Goal: Task Accomplishment & Management: Manage account settings

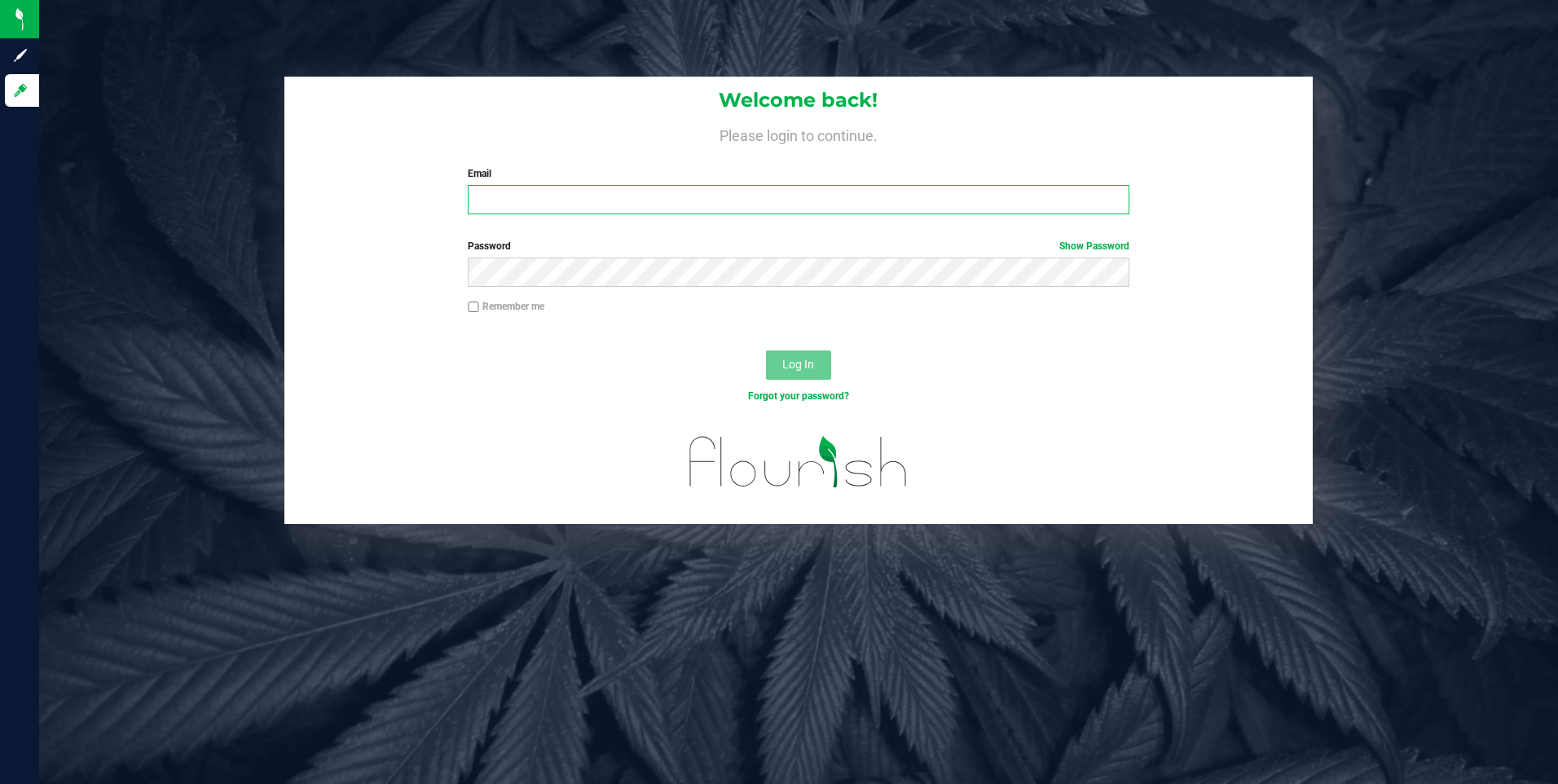
type input "[EMAIL_ADDRESS][DOMAIN_NAME]"
click at [797, 363] on span "Log In" at bounding box center [798, 364] width 31 height 13
type input "moretfrancisco0@gmail.com"
click at [776, 361] on button "Log In" at bounding box center [799, 364] width 65 height 30
type input "[EMAIL_ADDRESS][DOMAIN_NAME]"
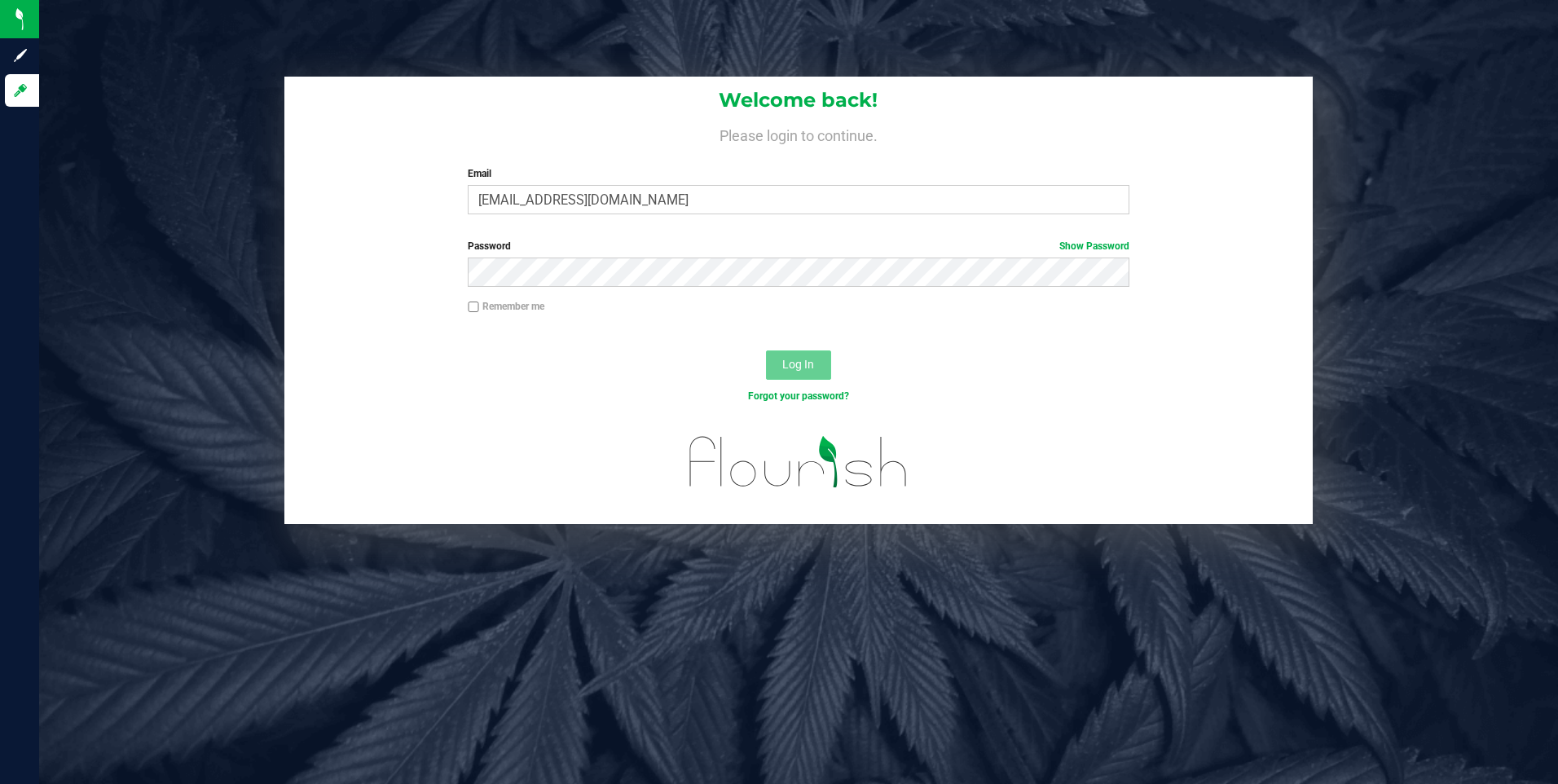
click at [783, 376] on button "Log In" at bounding box center [799, 364] width 65 height 30
click at [792, 367] on form "Welcome back! Please login to continue. Email moretfrancisco0@gmail.com Require…" at bounding box center [799, 299] width 1005 height 447
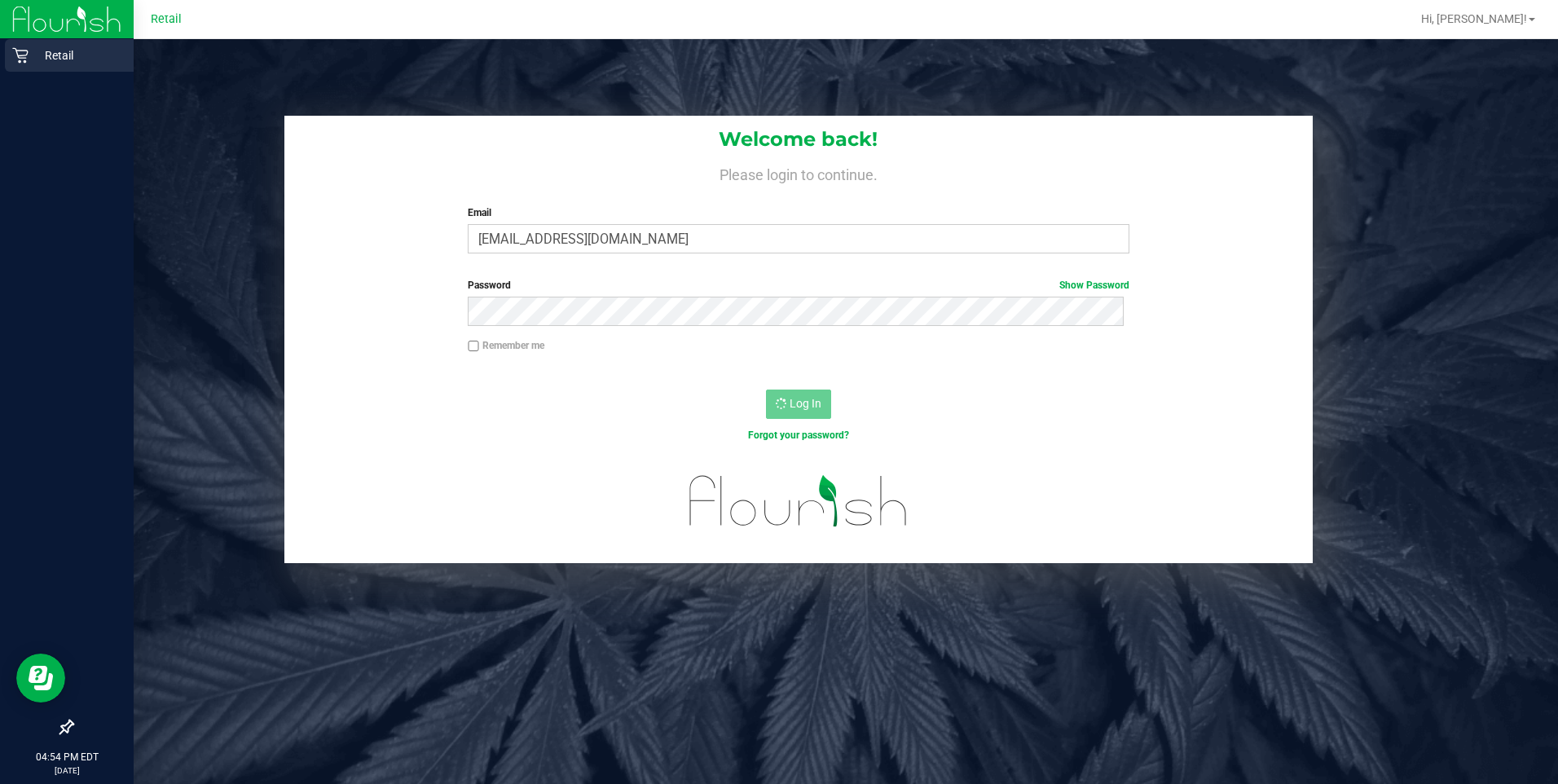
click at [33, 50] on p "Retail" at bounding box center [77, 55] width 98 height 20
click at [52, 62] on p "Retail" at bounding box center [77, 55] width 98 height 20
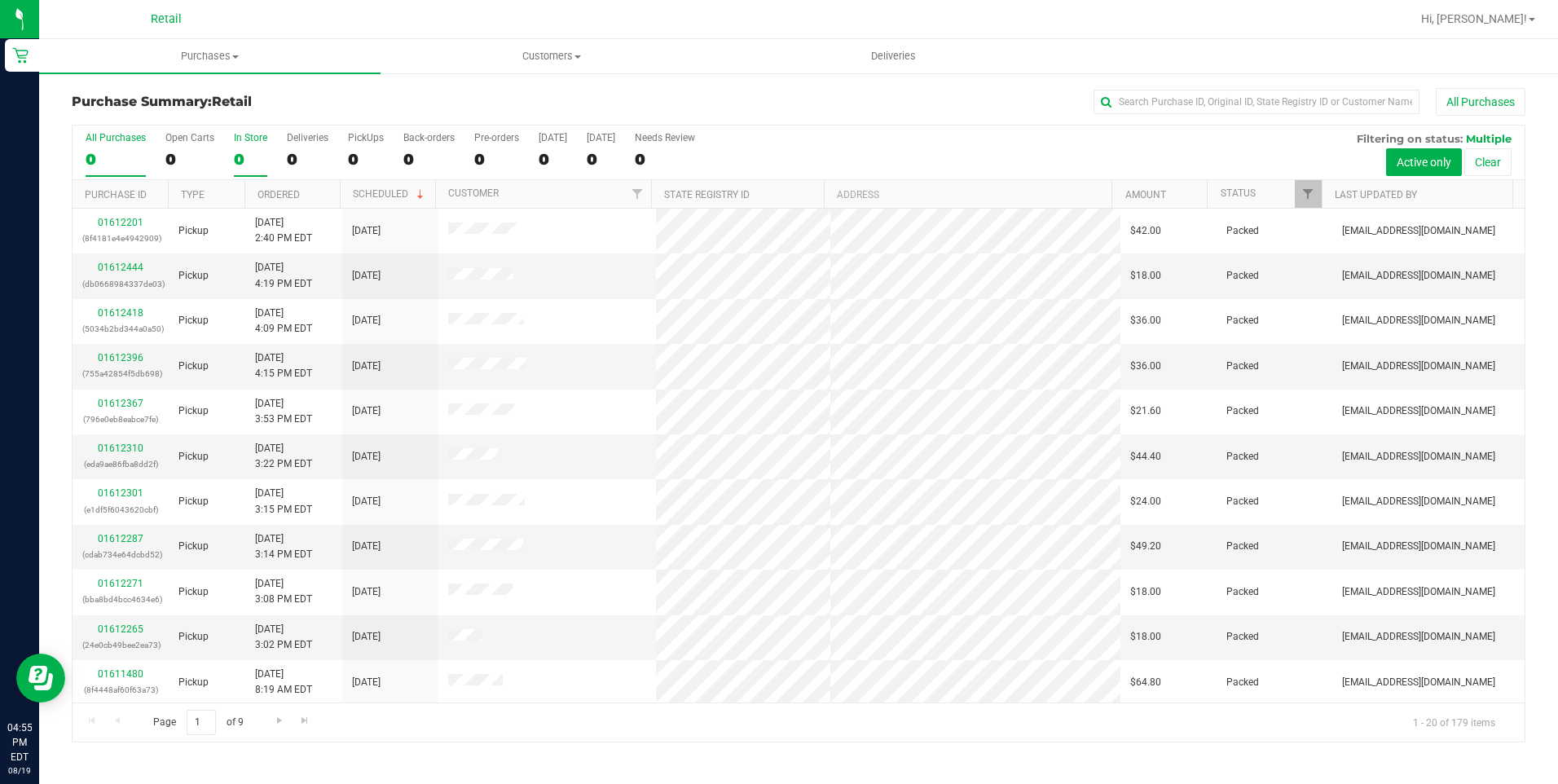
click at [240, 161] on div "0" at bounding box center [250, 159] width 33 height 19
click at [0, 0] on input "In Store 0" at bounding box center [0, 0] width 0 height 0
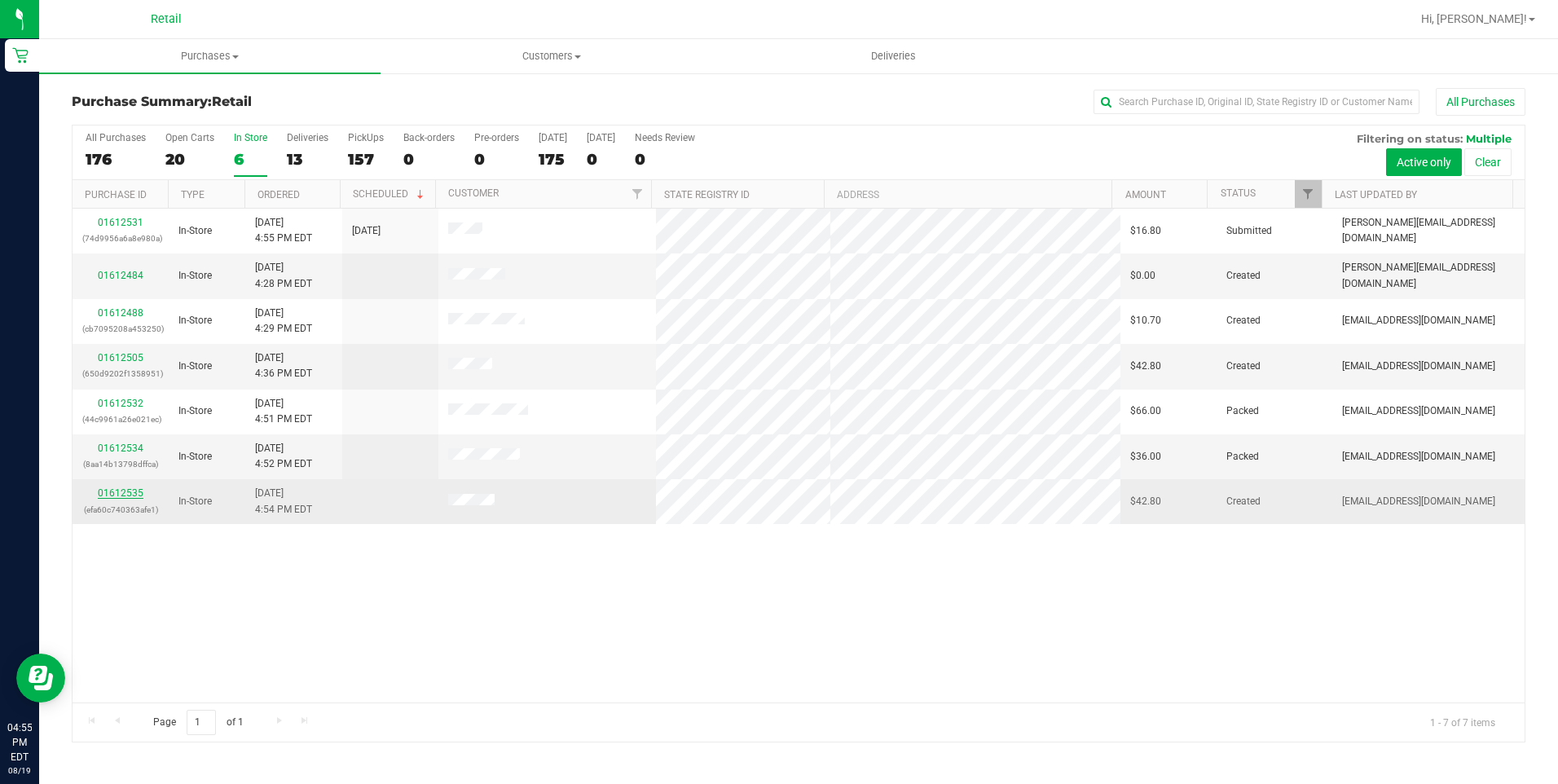
click at [128, 487] on link "01612535" at bounding box center [121, 493] width 46 height 11
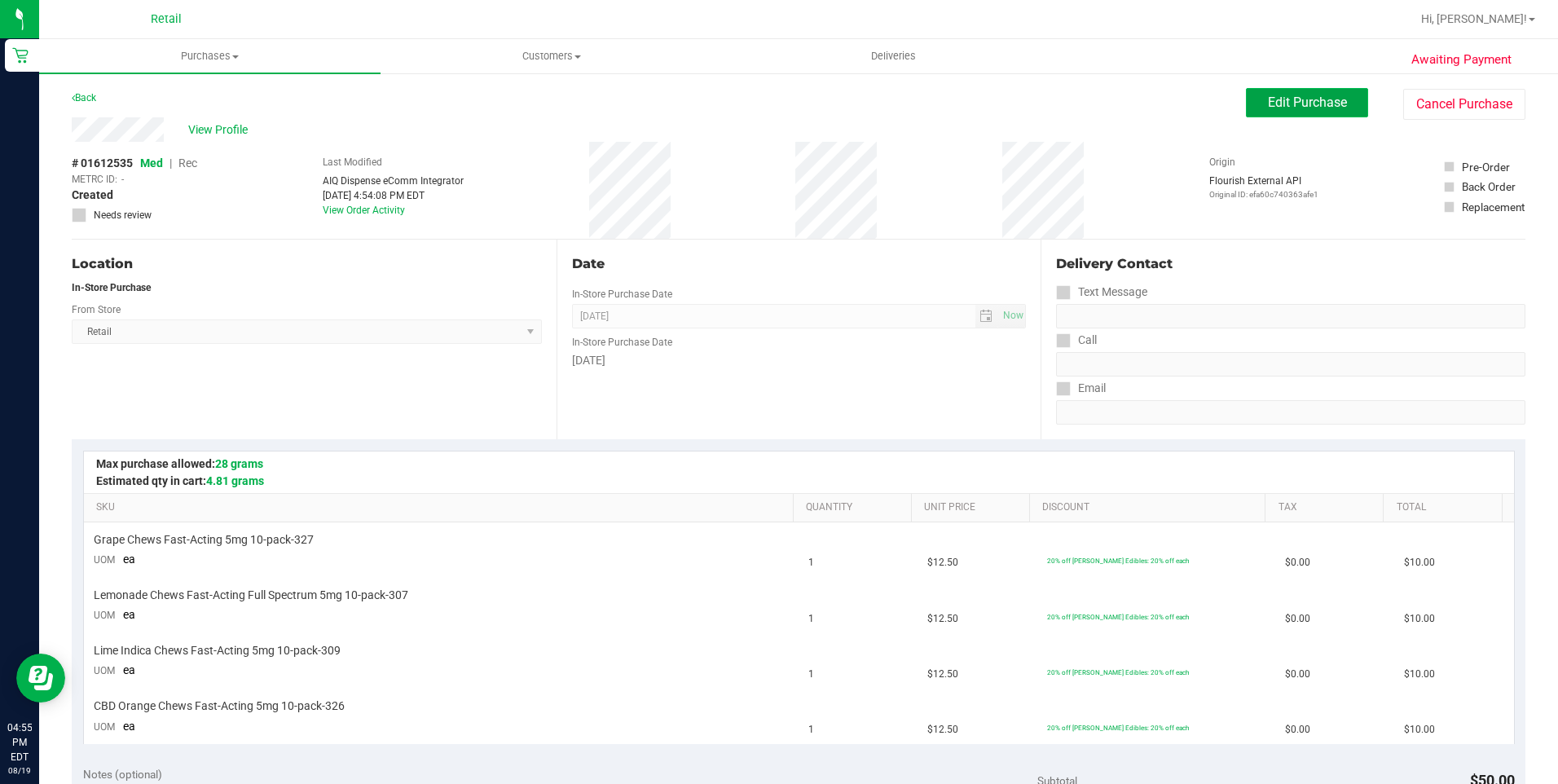
click at [1298, 111] on button "Edit Purchase" at bounding box center [1307, 102] width 122 height 30
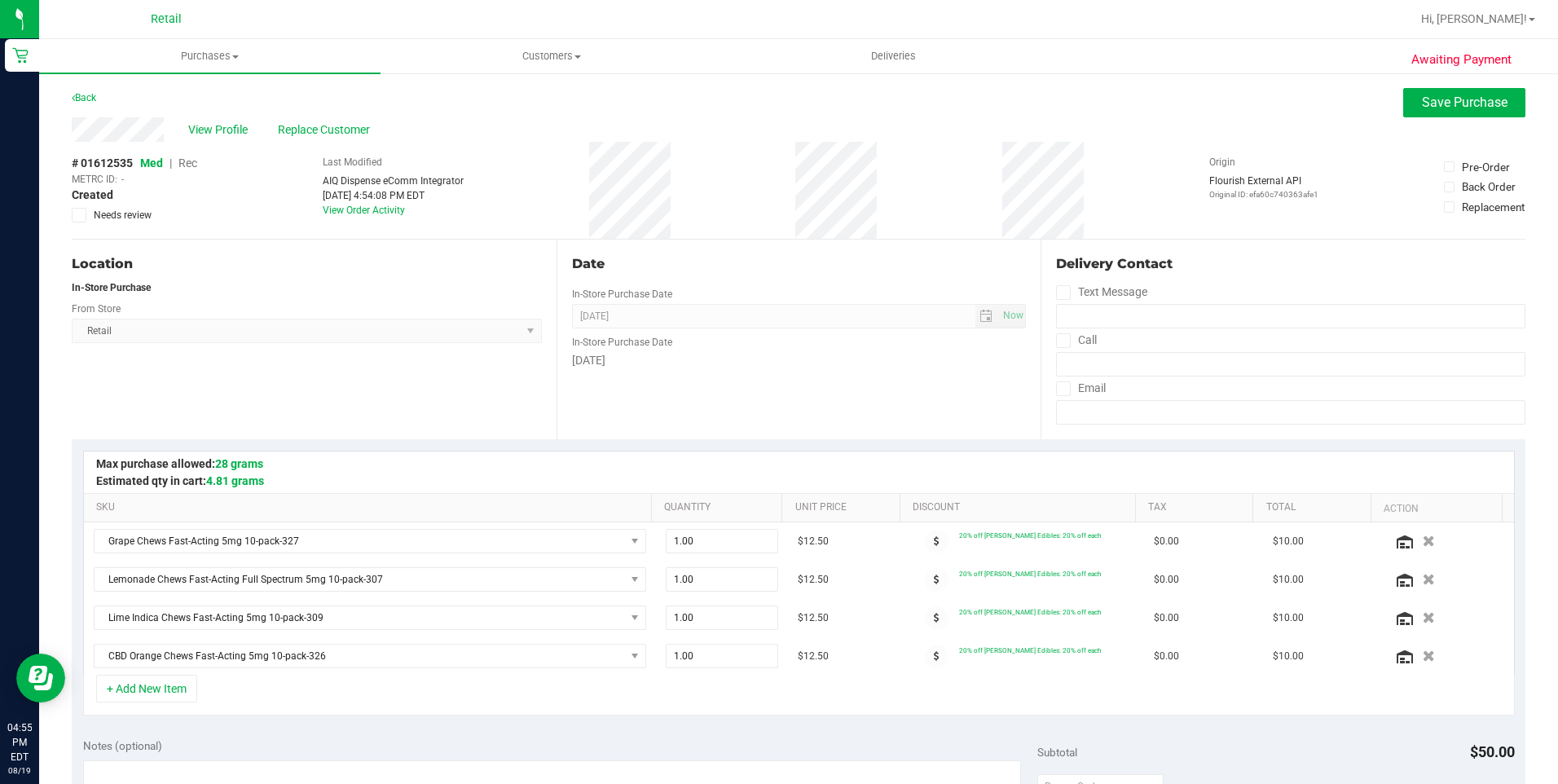
click at [195, 166] on span "Rec" at bounding box center [188, 163] width 19 height 13
click at [1429, 96] on span "Save Purchase" at bounding box center [1465, 102] width 86 height 15
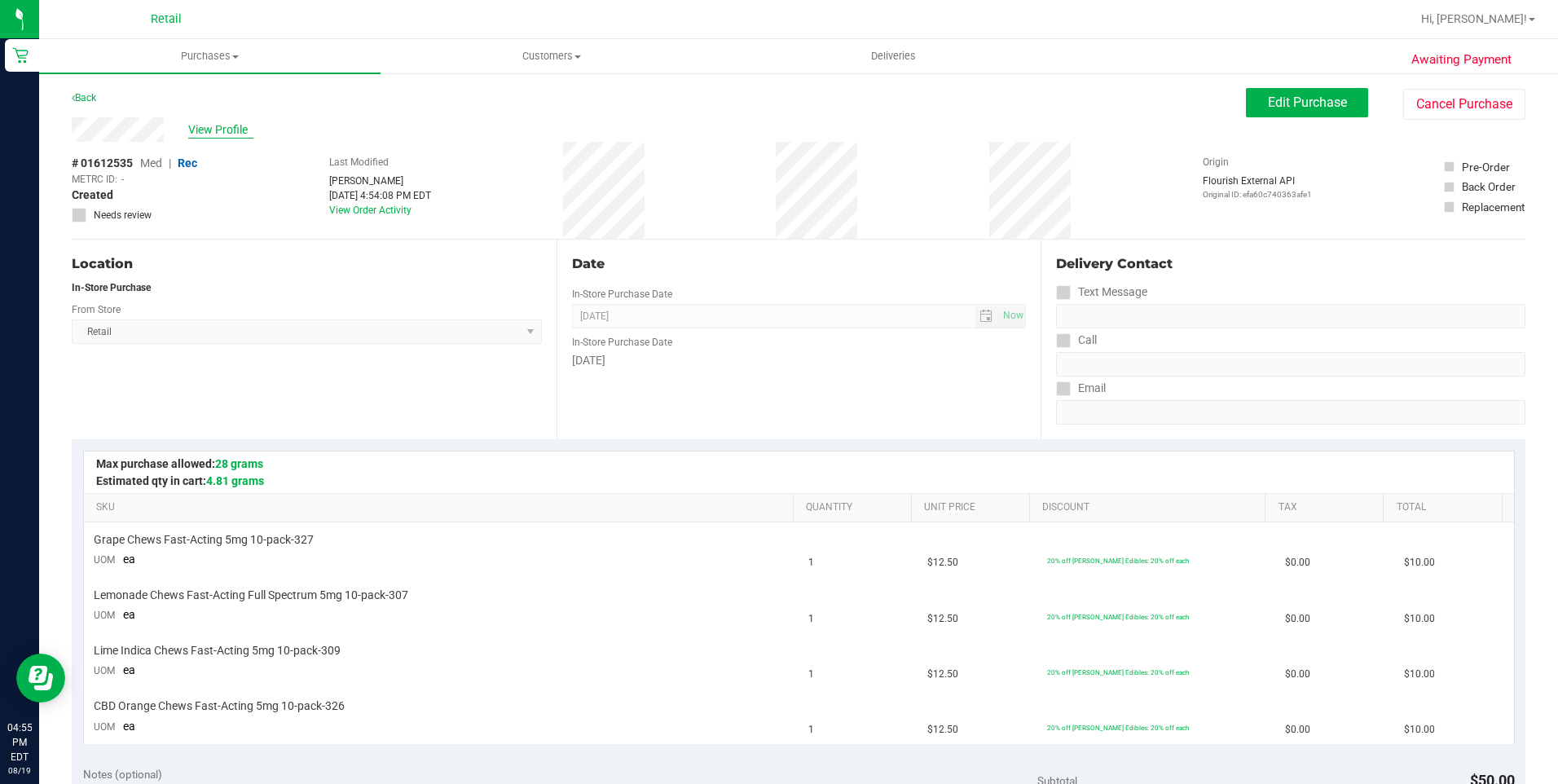
click at [224, 128] on span "View Profile" at bounding box center [220, 130] width 65 height 17
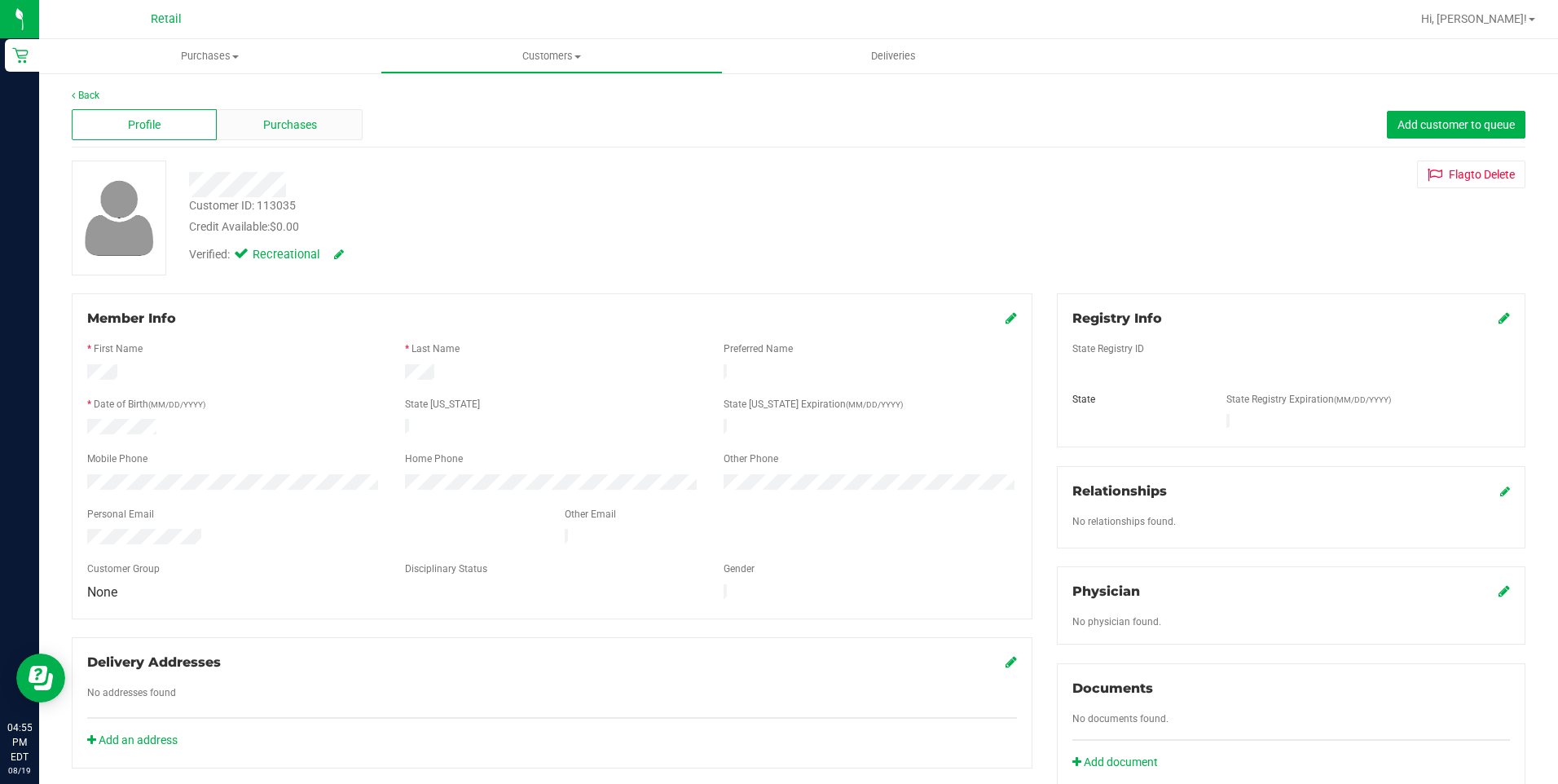
click at [301, 129] on span "Purchases" at bounding box center [290, 125] width 53 height 17
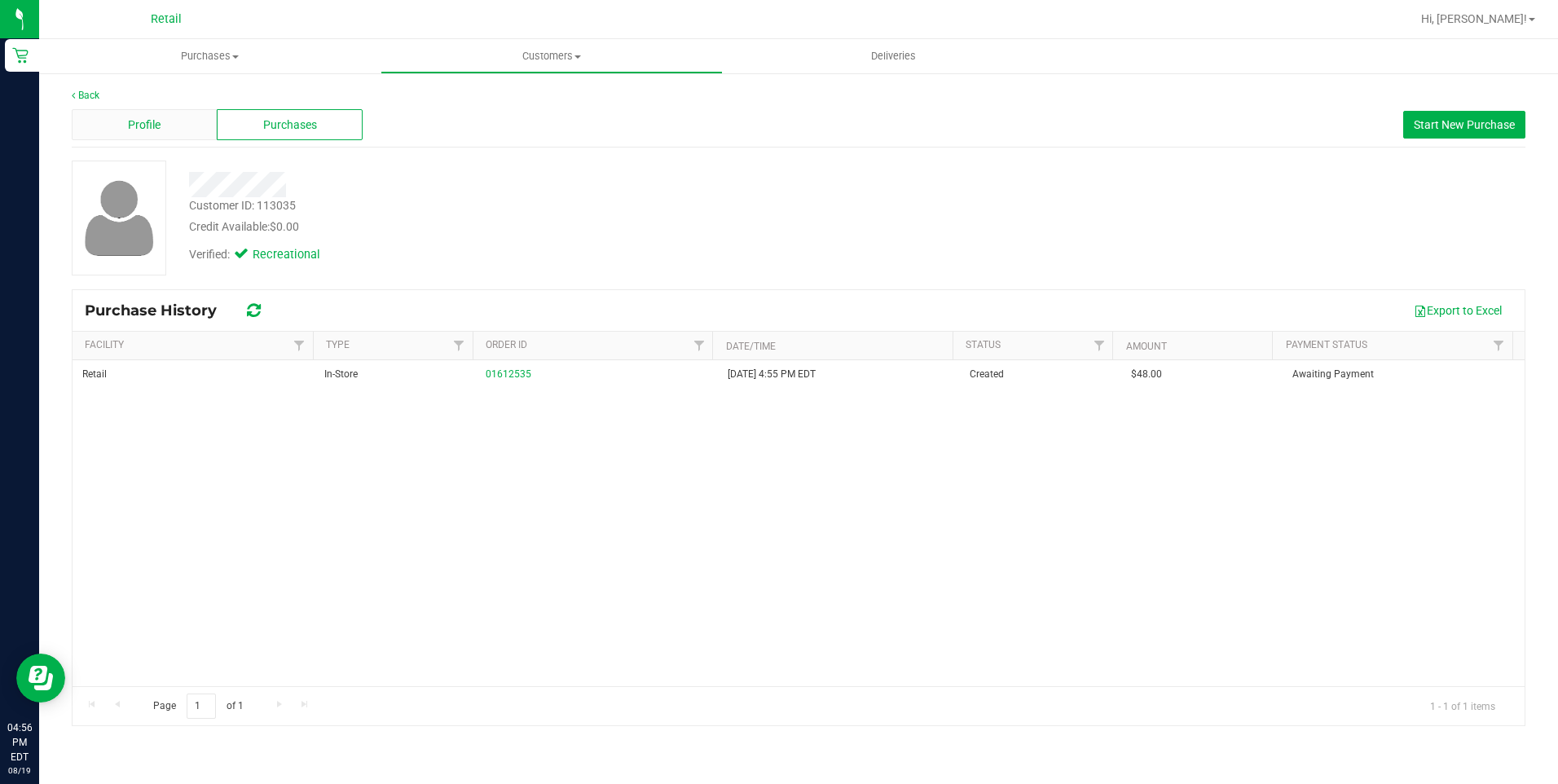
click at [148, 126] on span "Profile" at bounding box center [144, 125] width 32 height 17
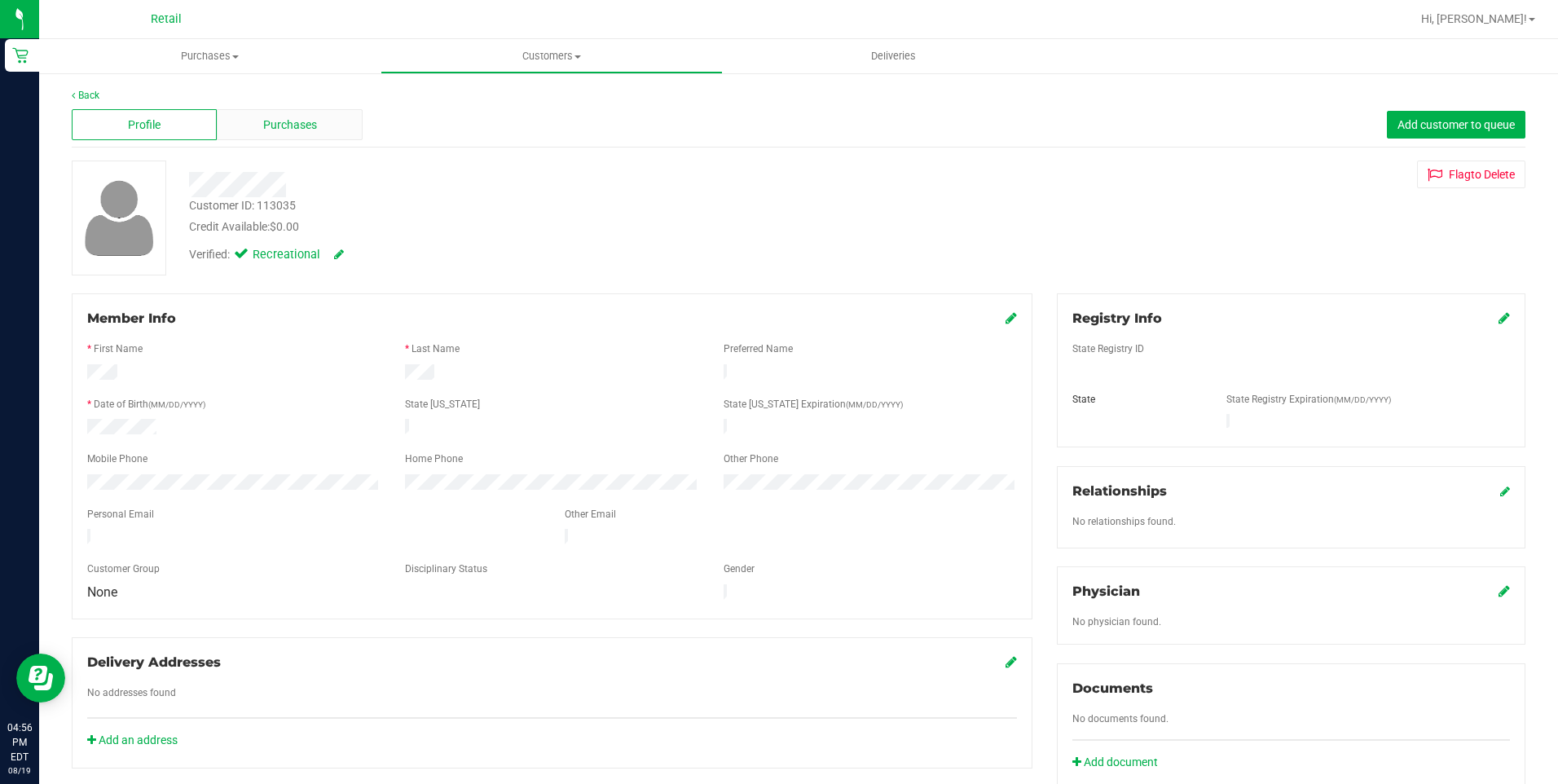
click at [288, 127] on span "Purchases" at bounding box center [290, 125] width 53 height 17
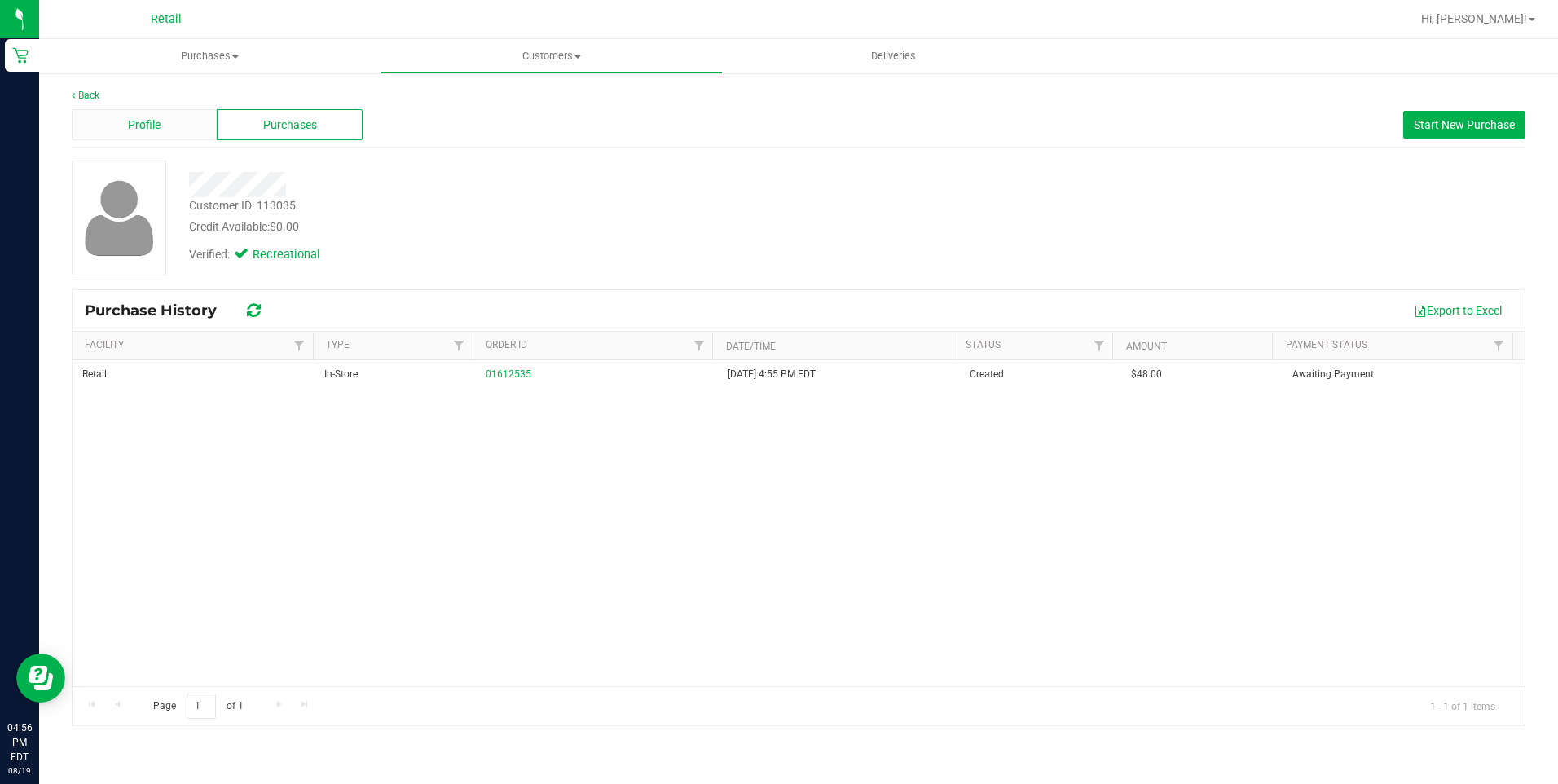
click at [161, 127] on div "Profile" at bounding box center [144, 124] width 145 height 31
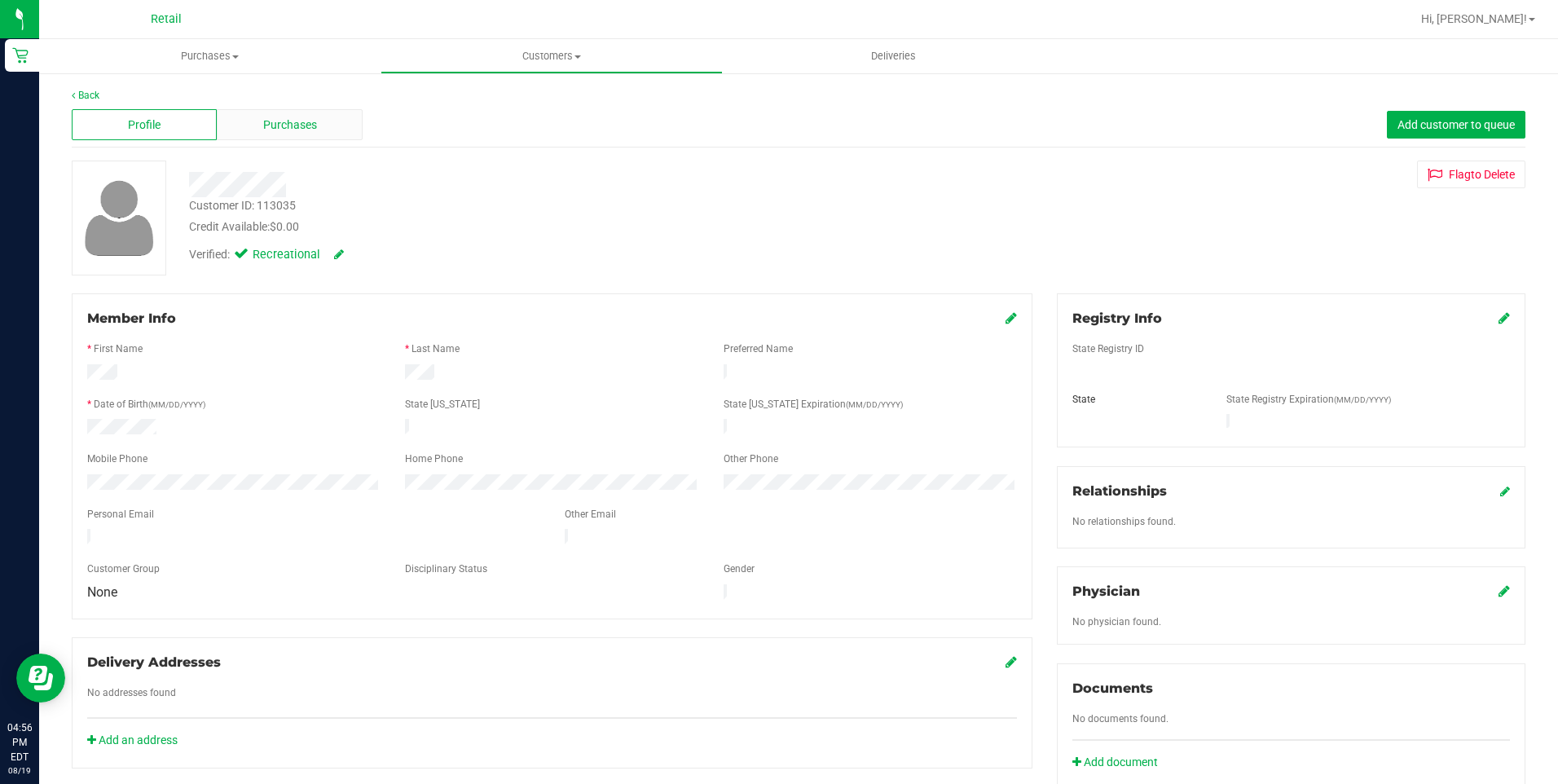
click at [285, 137] on div "Purchases" at bounding box center [289, 124] width 145 height 31
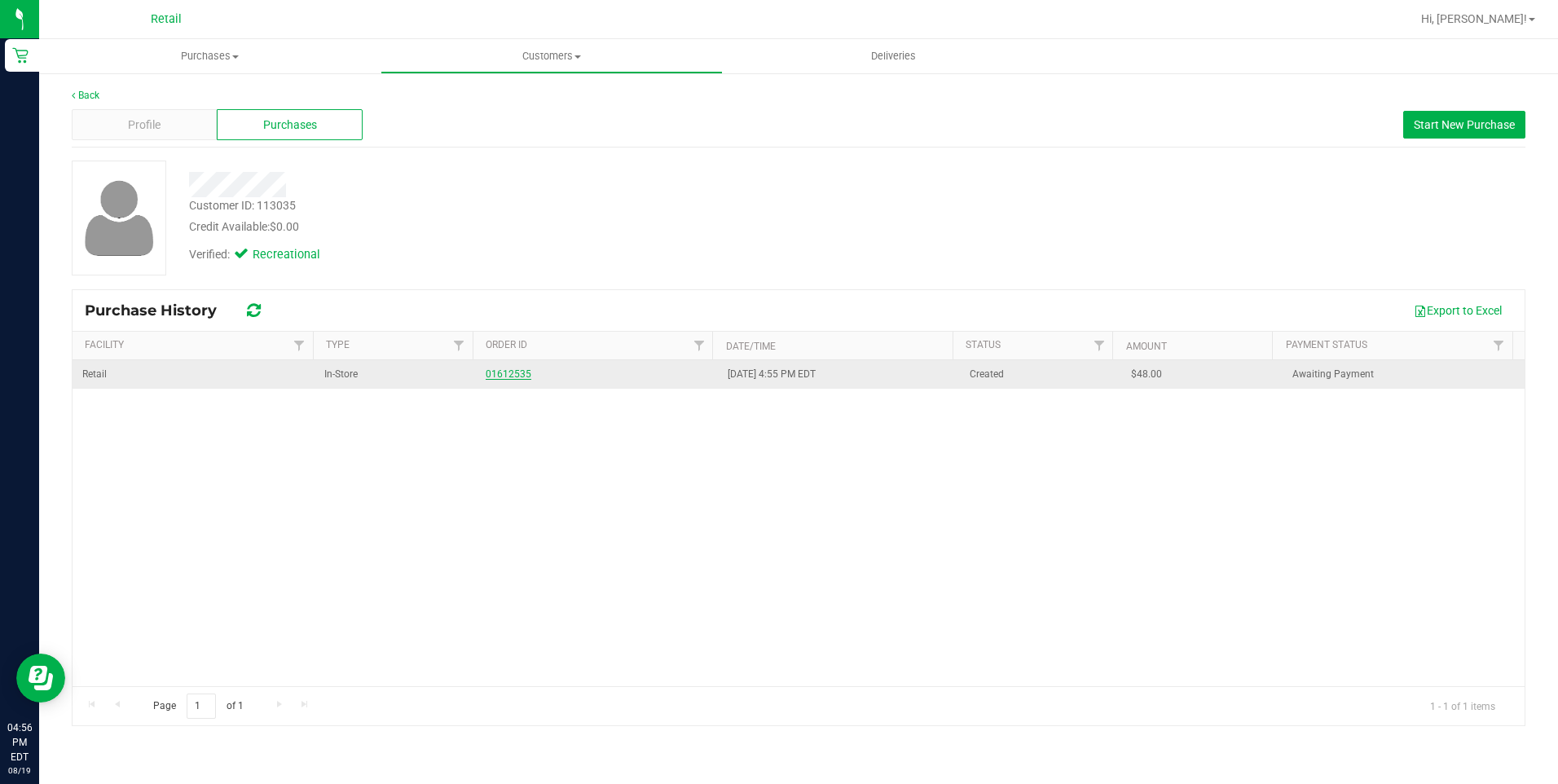
click at [517, 375] on link "01612535" at bounding box center [509, 374] width 46 height 11
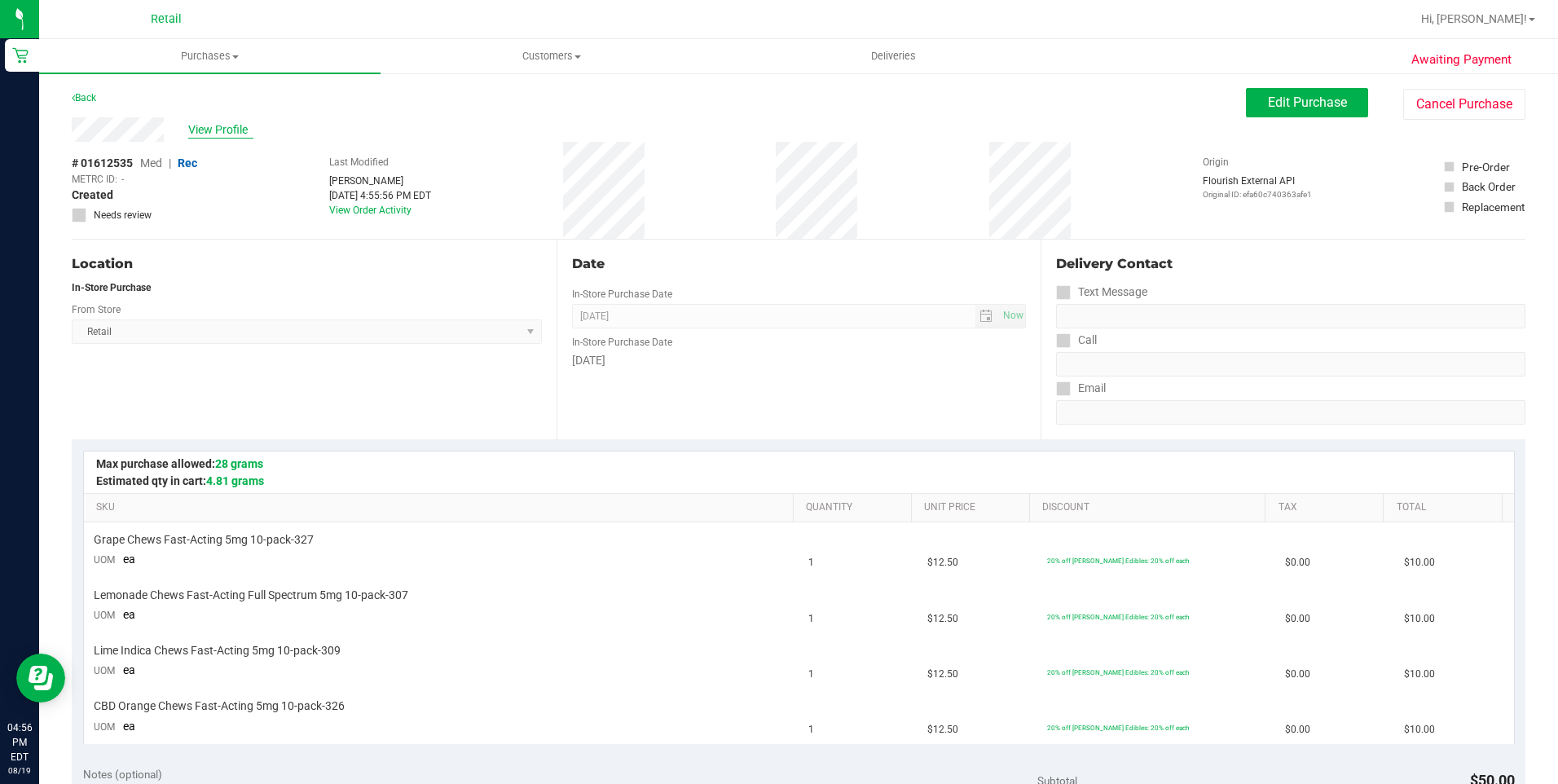
click at [220, 127] on span "View Profile" at bounding box center [220, 130] width 65 height 17
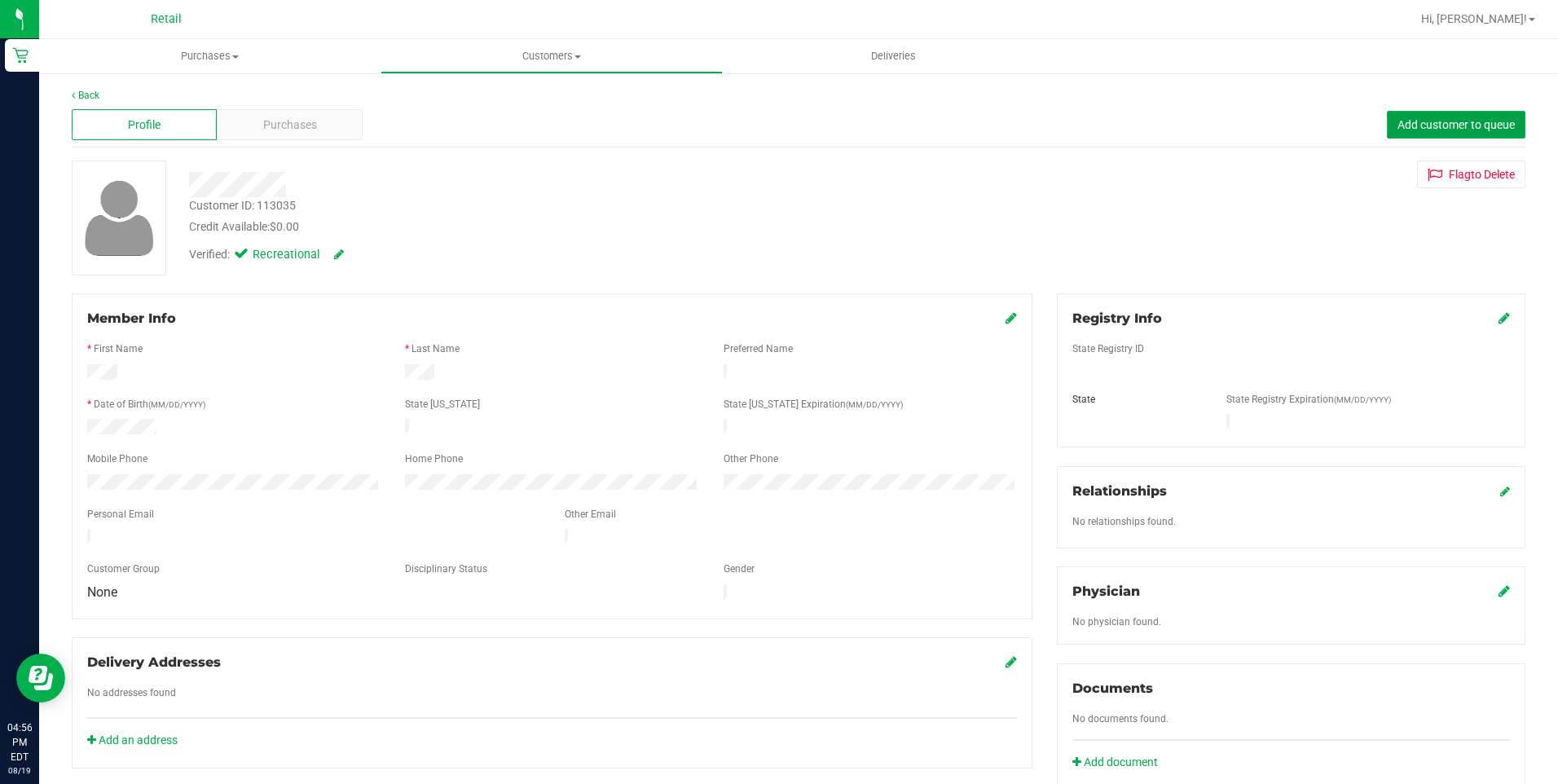
click at [1398, 131] on span "Add customer to queue" at bounding box center [1456, 125] width 117 height 13
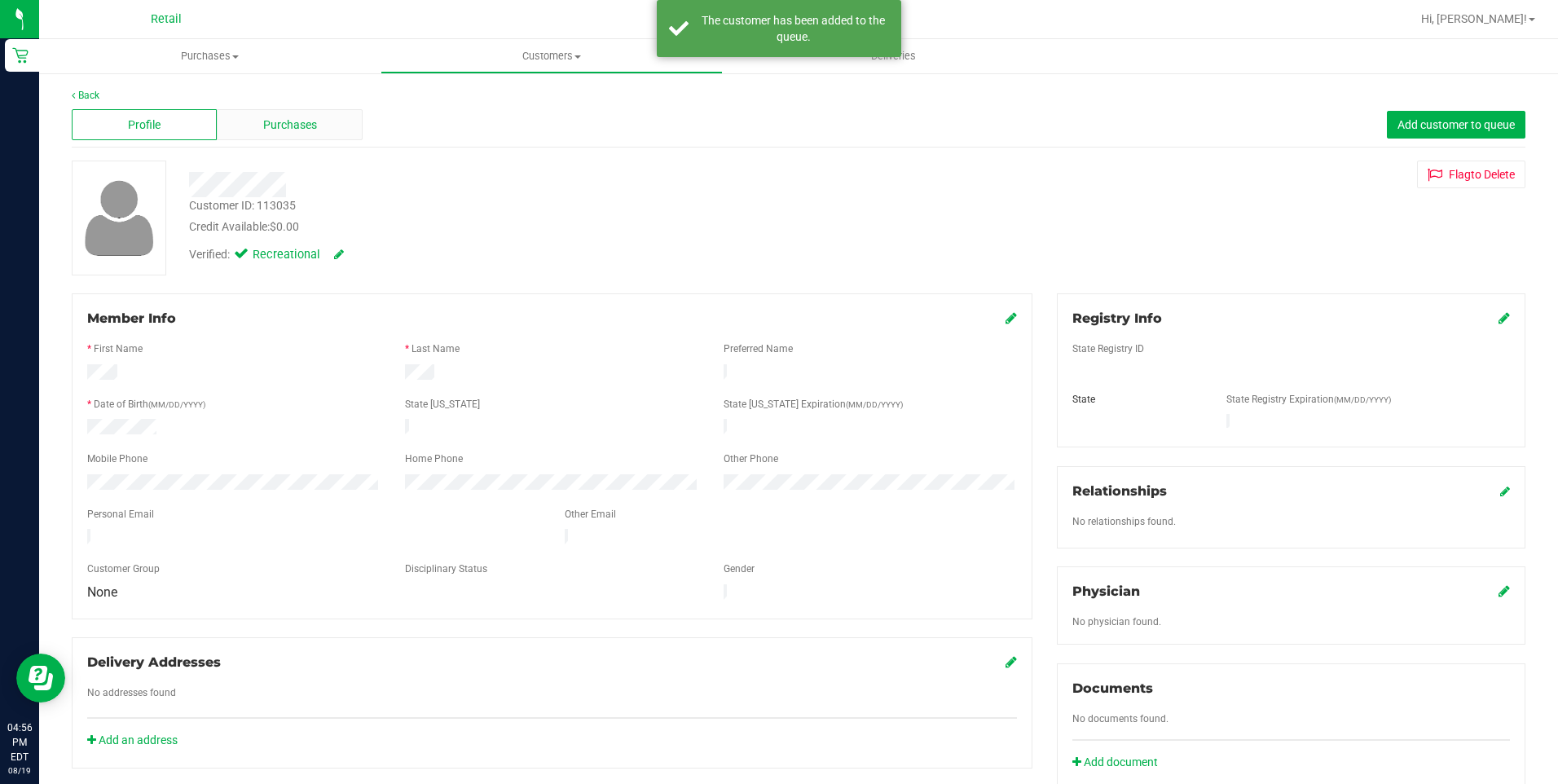
click at [272, 120] on span "Purchases" at bounding box center [290, 125] width 53 height 17
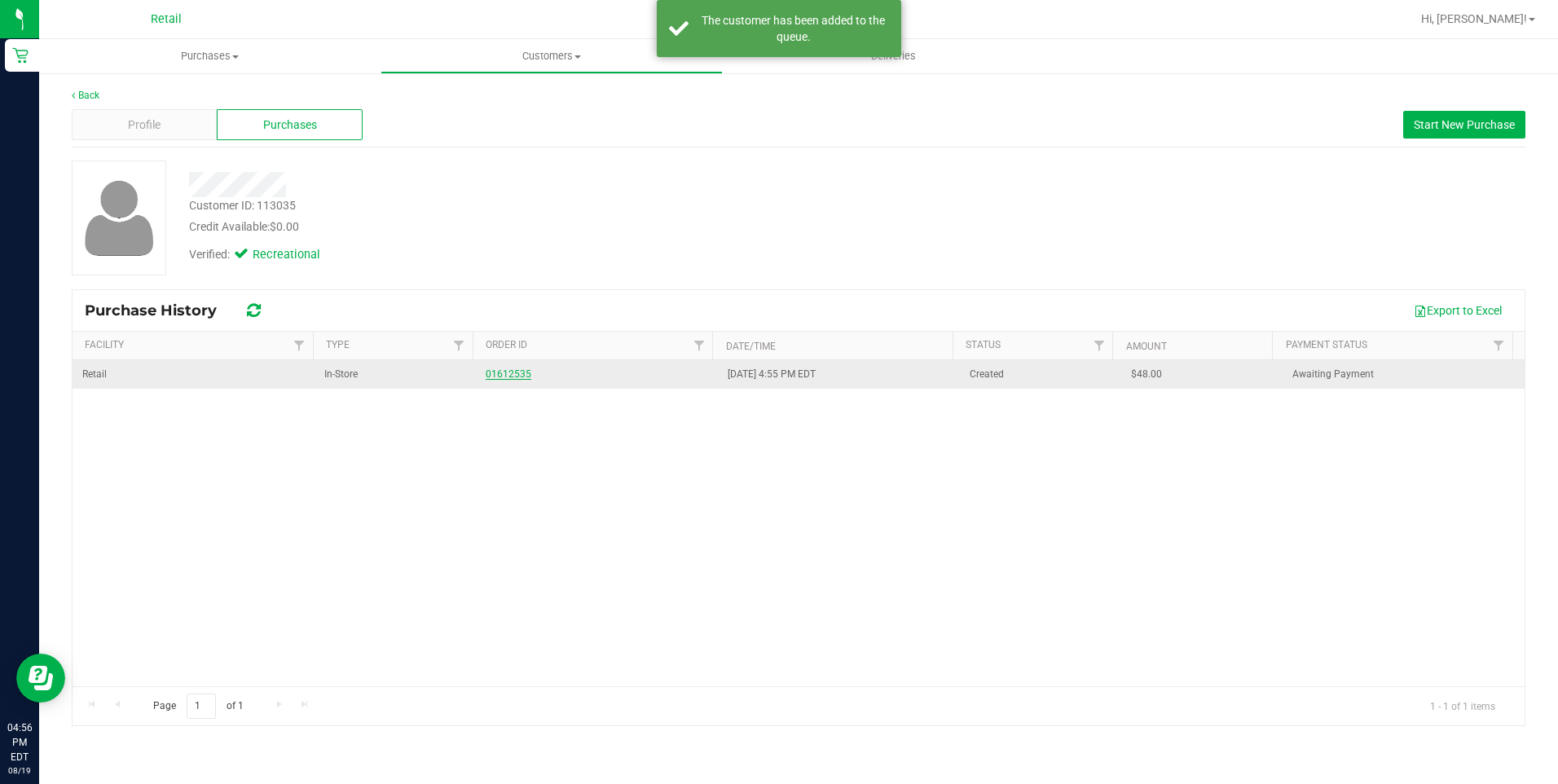
click at [512, 376] on link "01612535" at bounding box center [509, 374] width 46 height 11
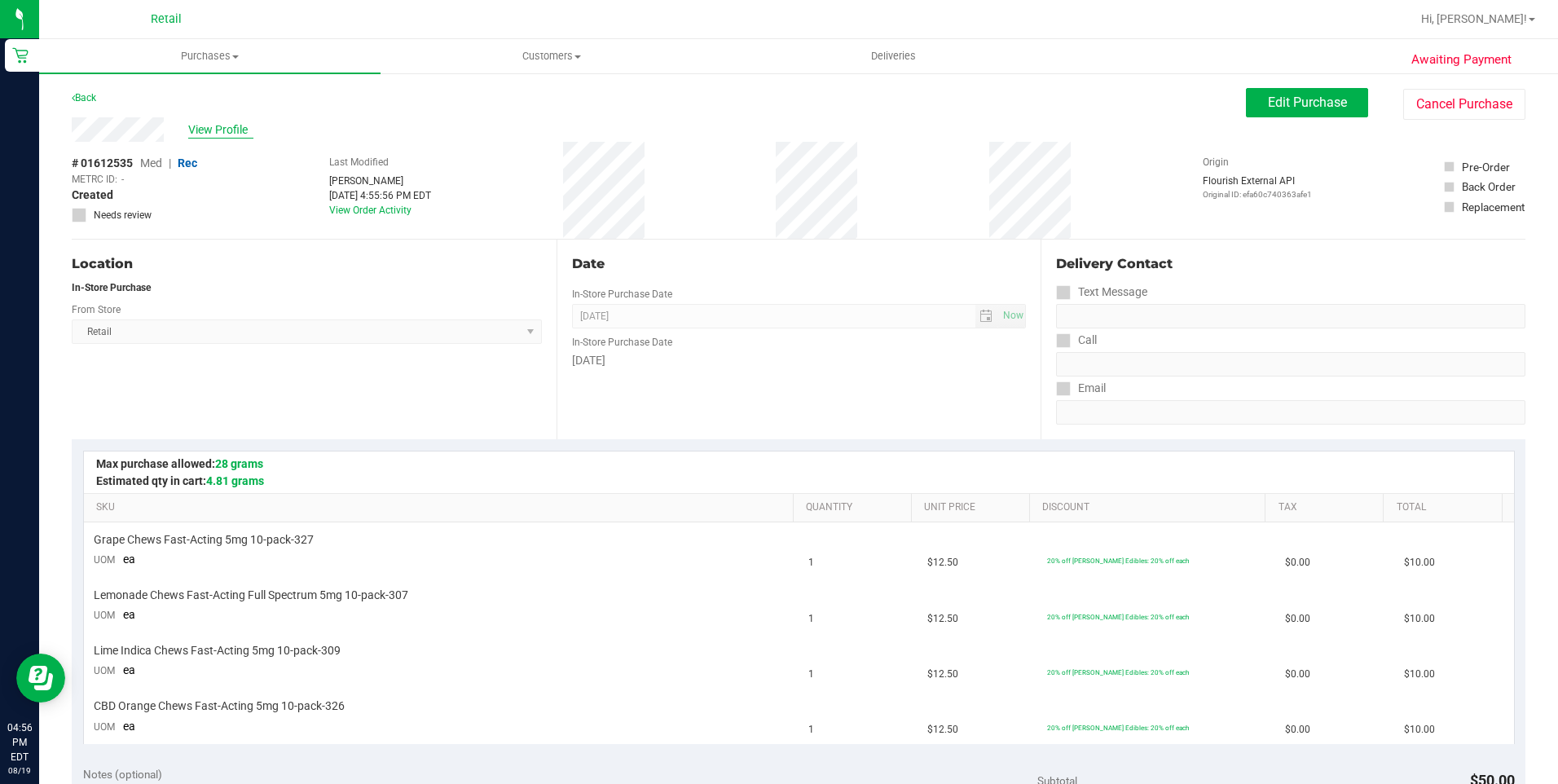
click at [248, 130] on span "View Profile" at bounding box center [220, 130] width 65 height 17
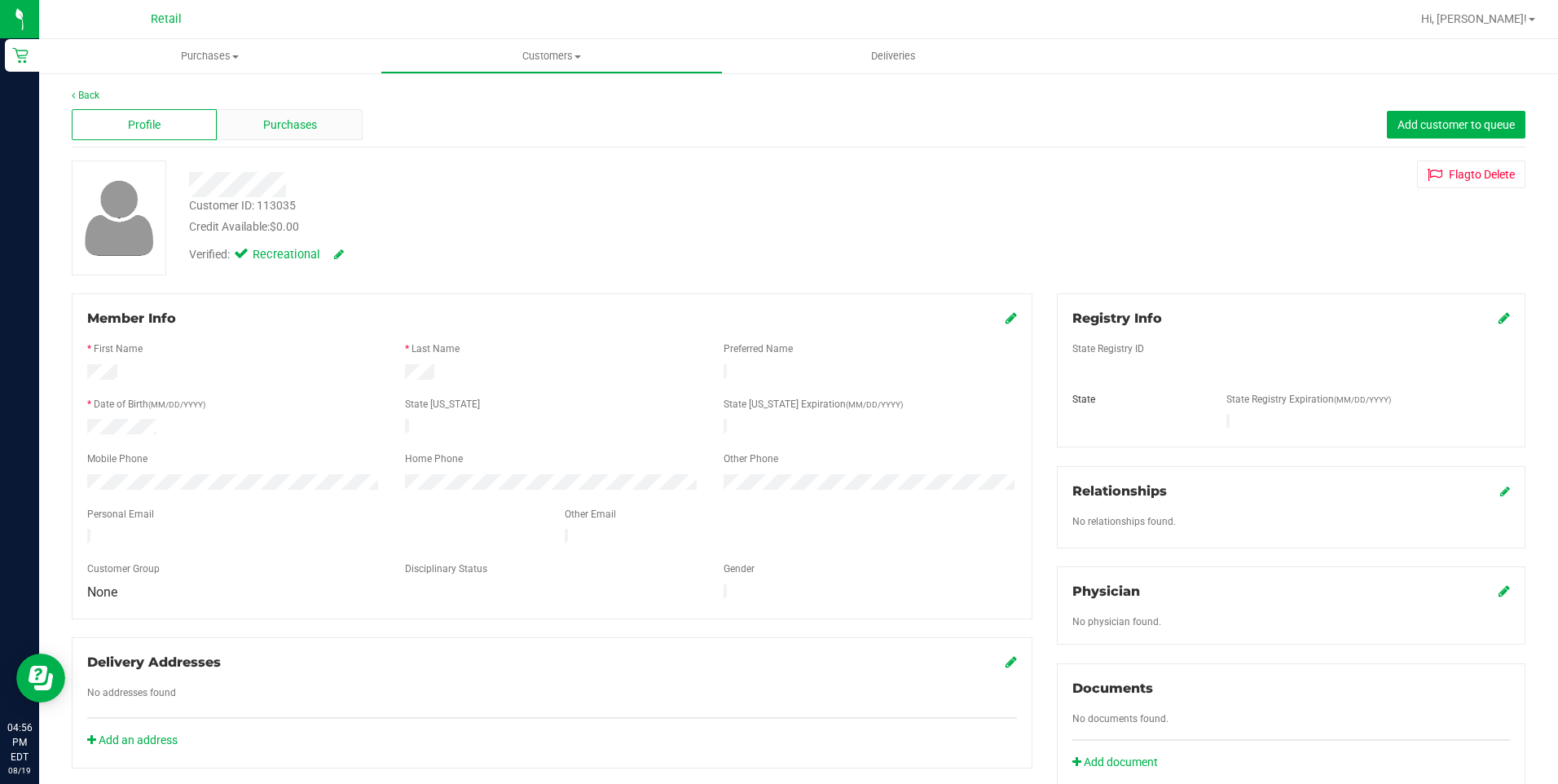
click at [260, 116] on div "Purchases" at bounding box center [289, 124] width 145 height 31
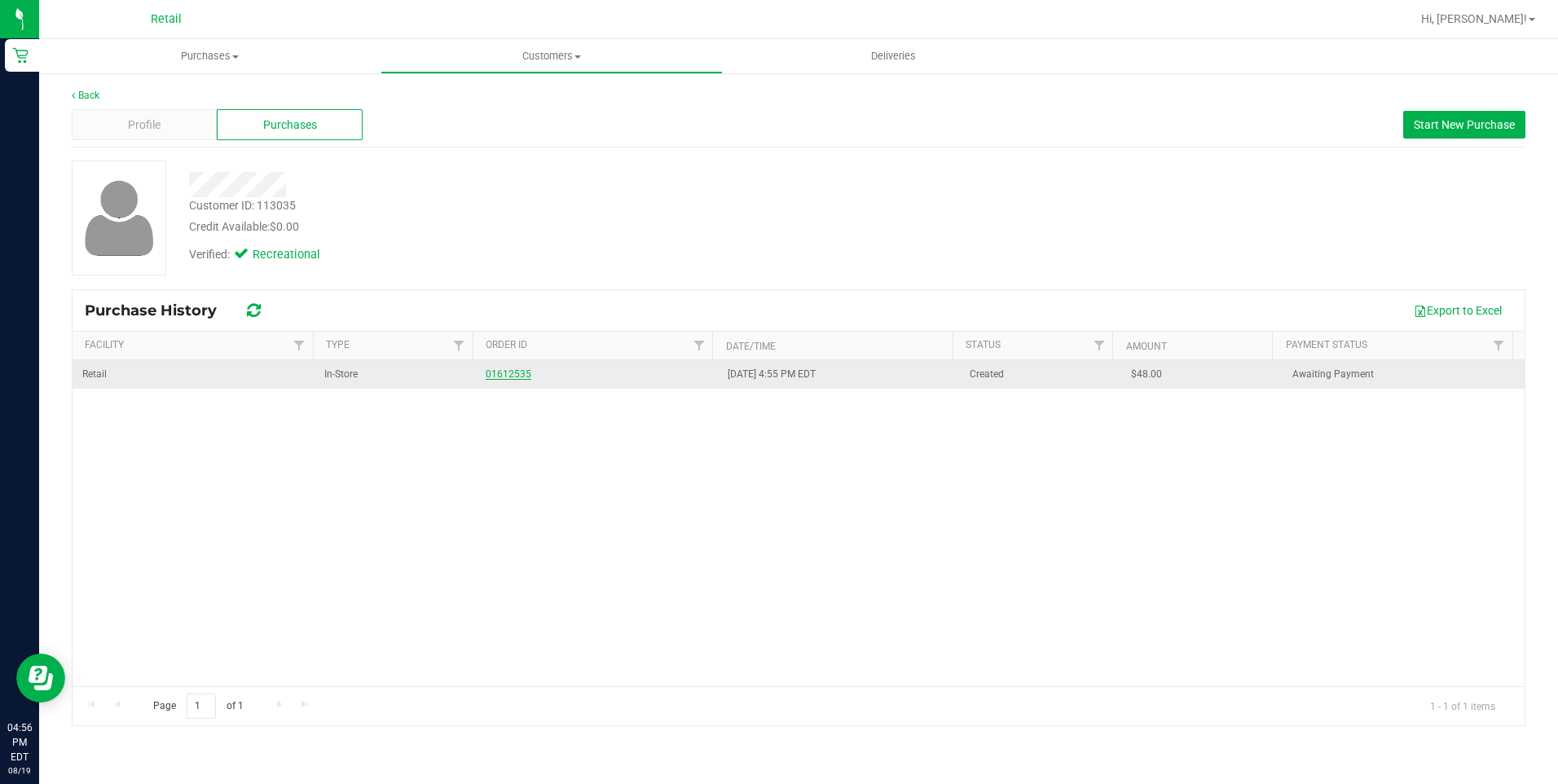
click at [517, 372] on link "01612535" at bounding box center [509, 374] width 46 height 11
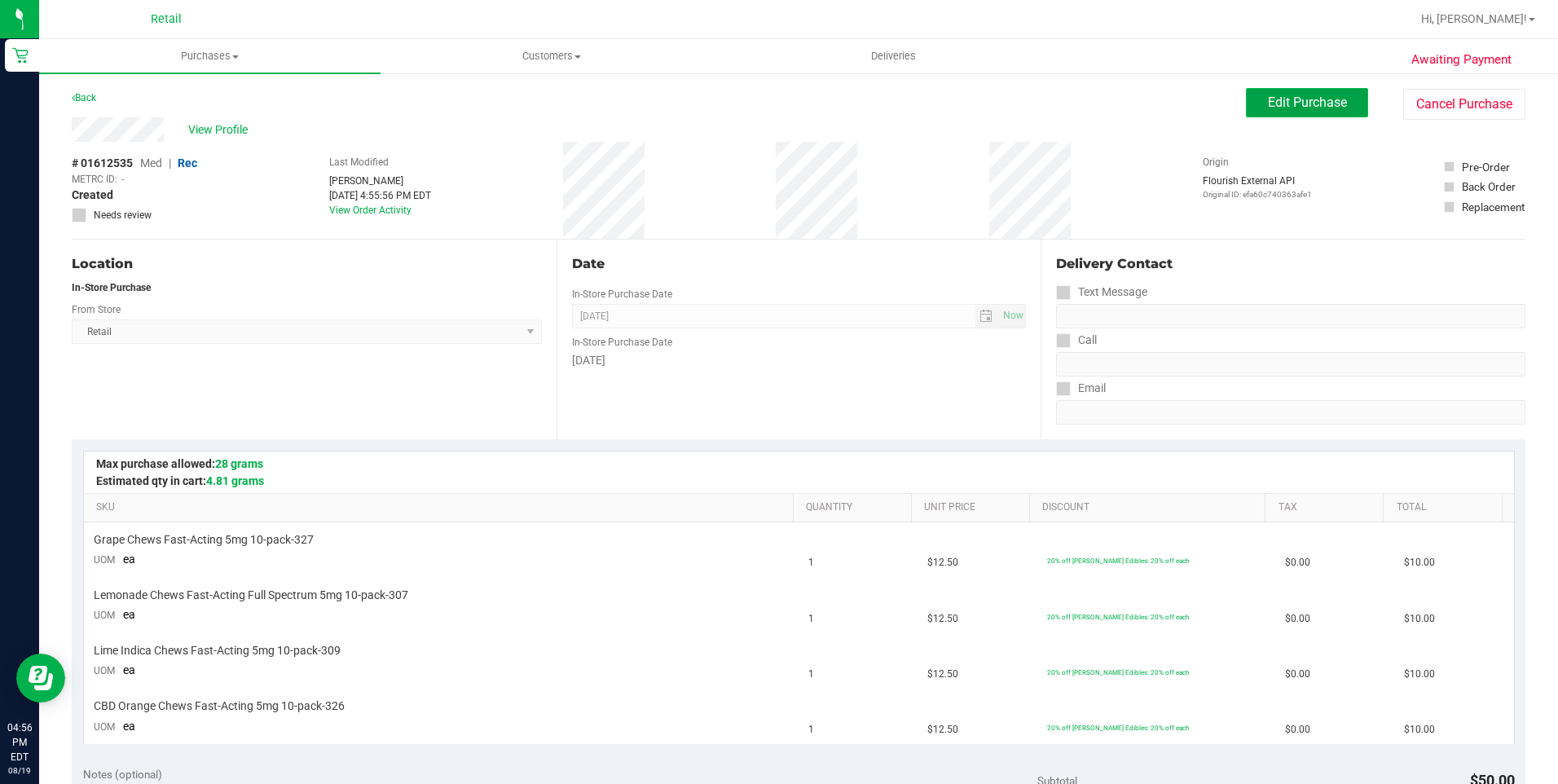
click at [1312, 98] on span "Edit Purchase" at bounding box center [1307, 102] width 79 height 15
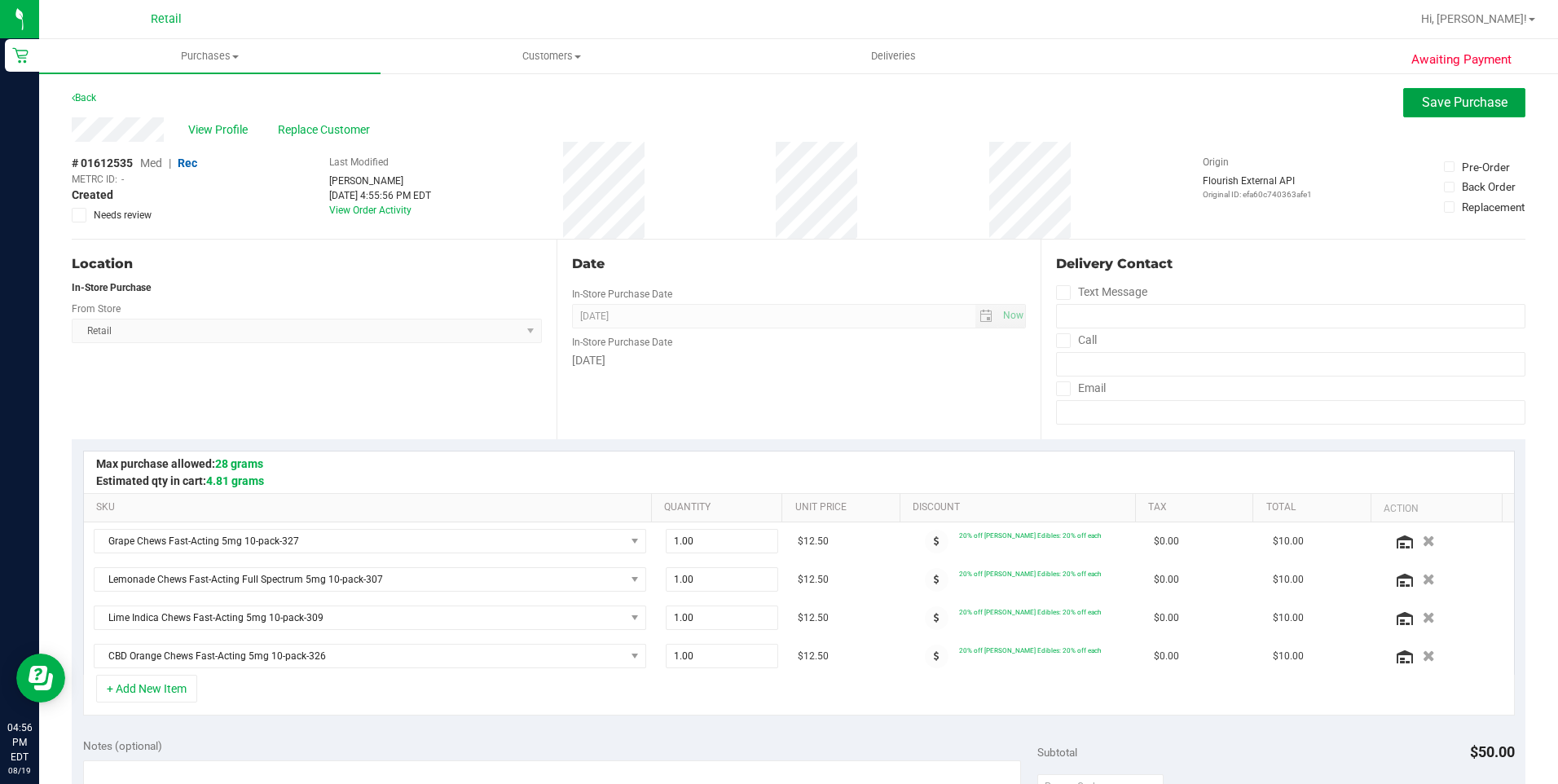
drag, startPoint x: 1460, startPoint y: 101, endPoint x: 1053, endPoint y: 2, distance: 418.9
click at [1454, 103] on span "Save Purchase" at bounding box center [1465, 102] width 86 height 15
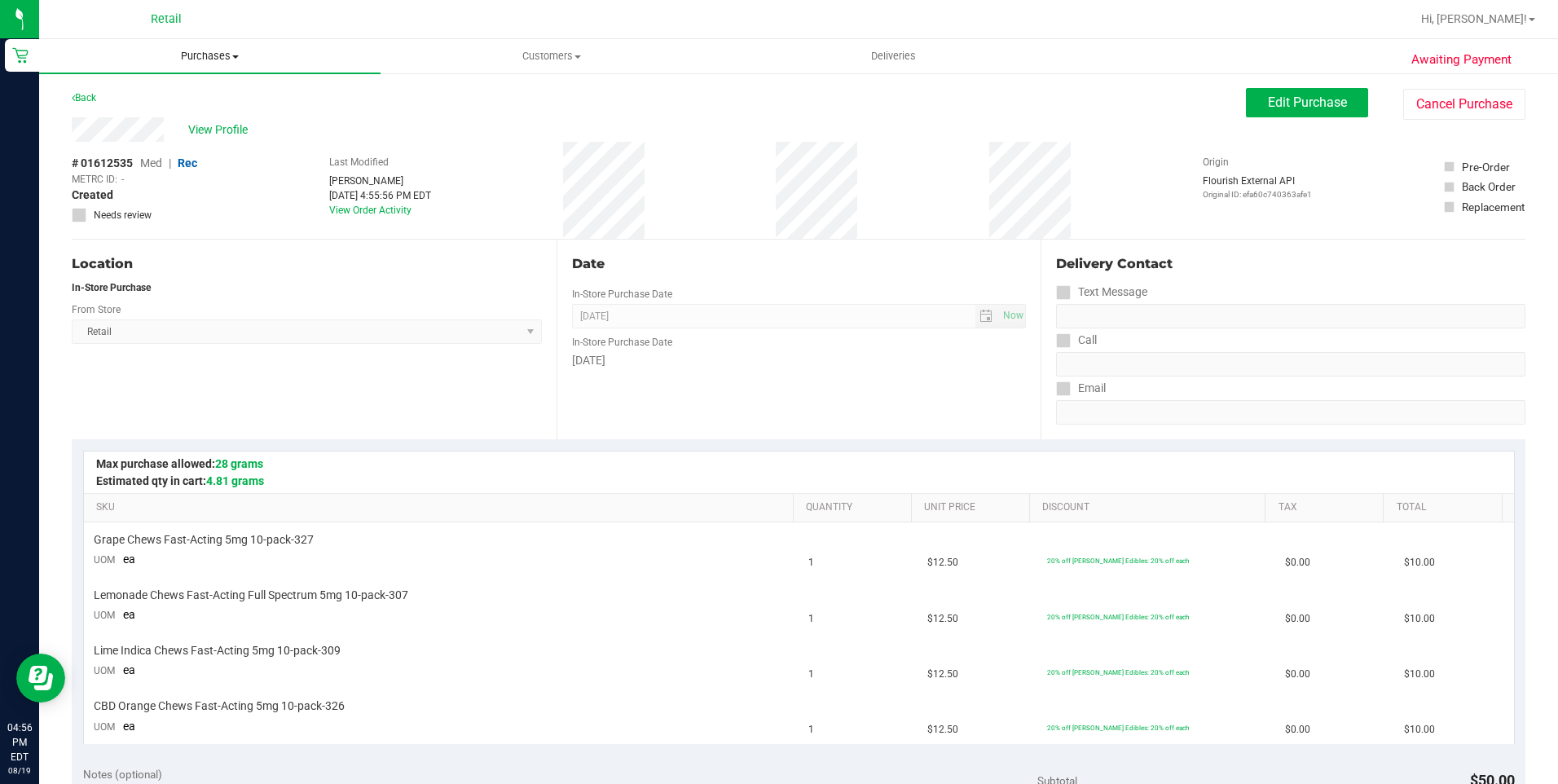
click at [217, 58] on span "Purchases" at bounding box center [210, 55] width 342 height 14
click at [141, 113] on li "Fulfillment" at bounding box center [210, 118] width 342 height 20
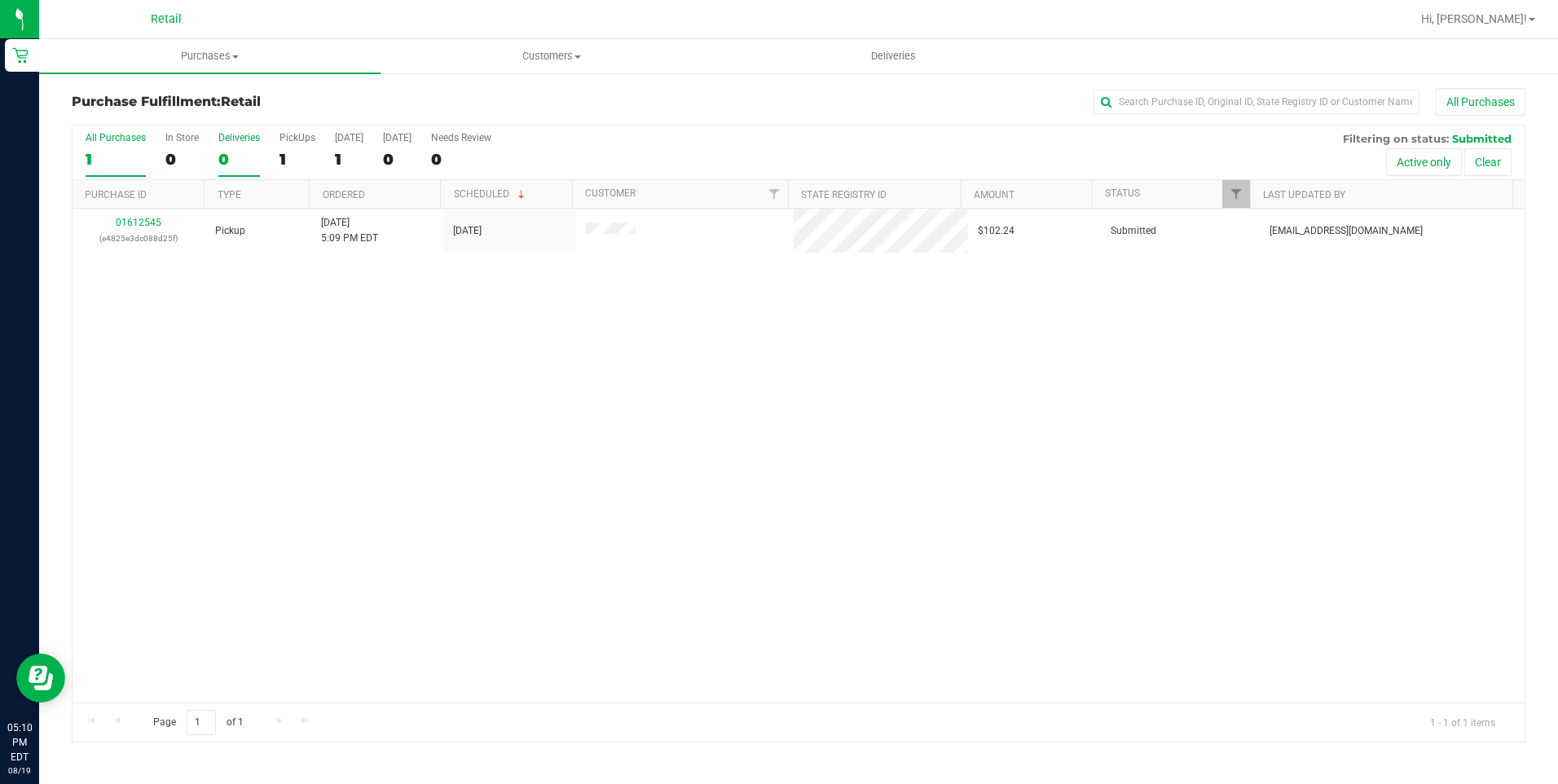
click at [219, 142] on div "Deliveries" at bounding box center [239, 137] width 42 height 11
click at [0, 0] on input "Deliveries 0" at bounding box center [0, 0] width 0 height 0
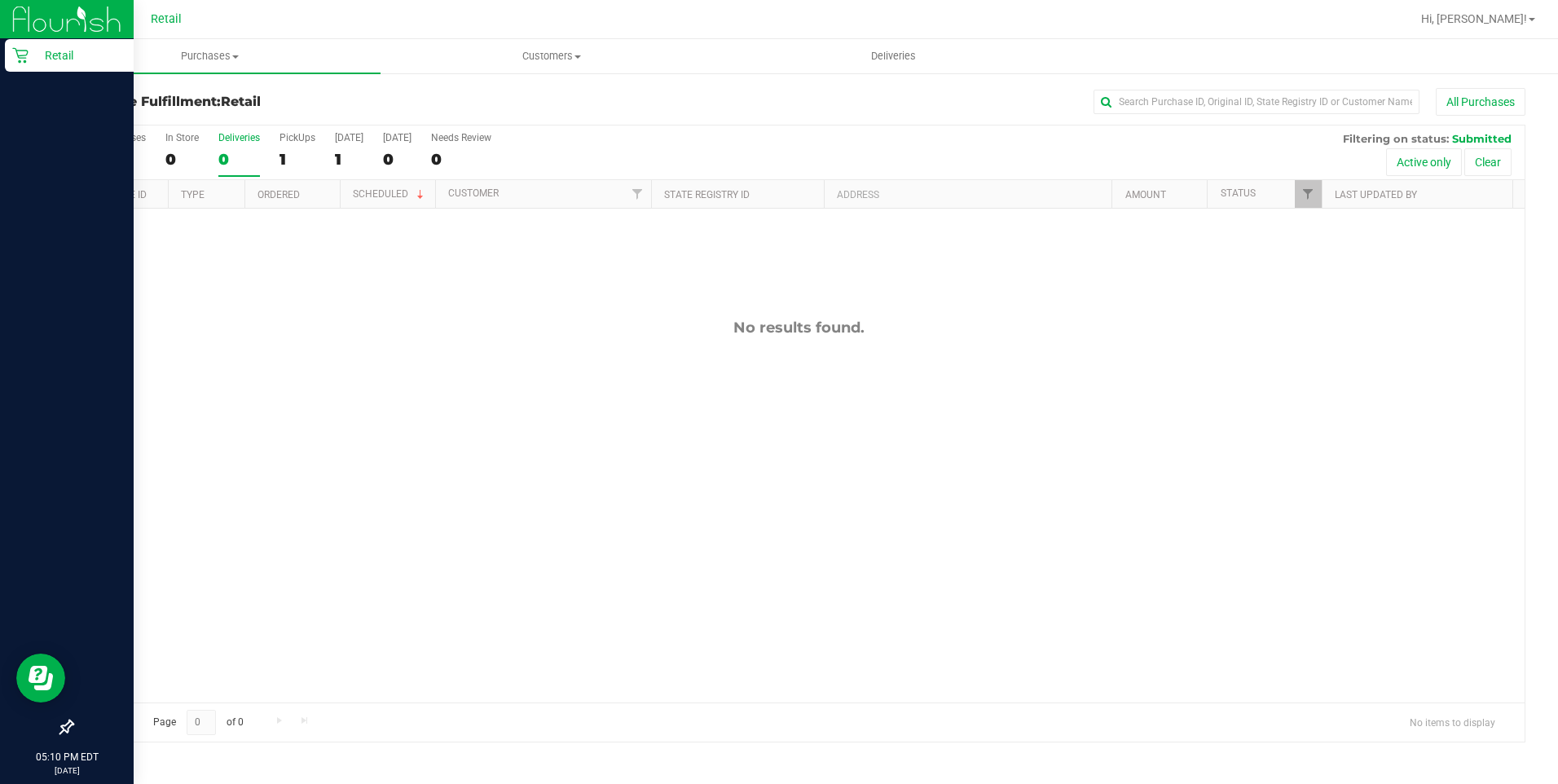
click at [9, 65] on div "Retail" at bounding box center [69, 55] width 129 height 32
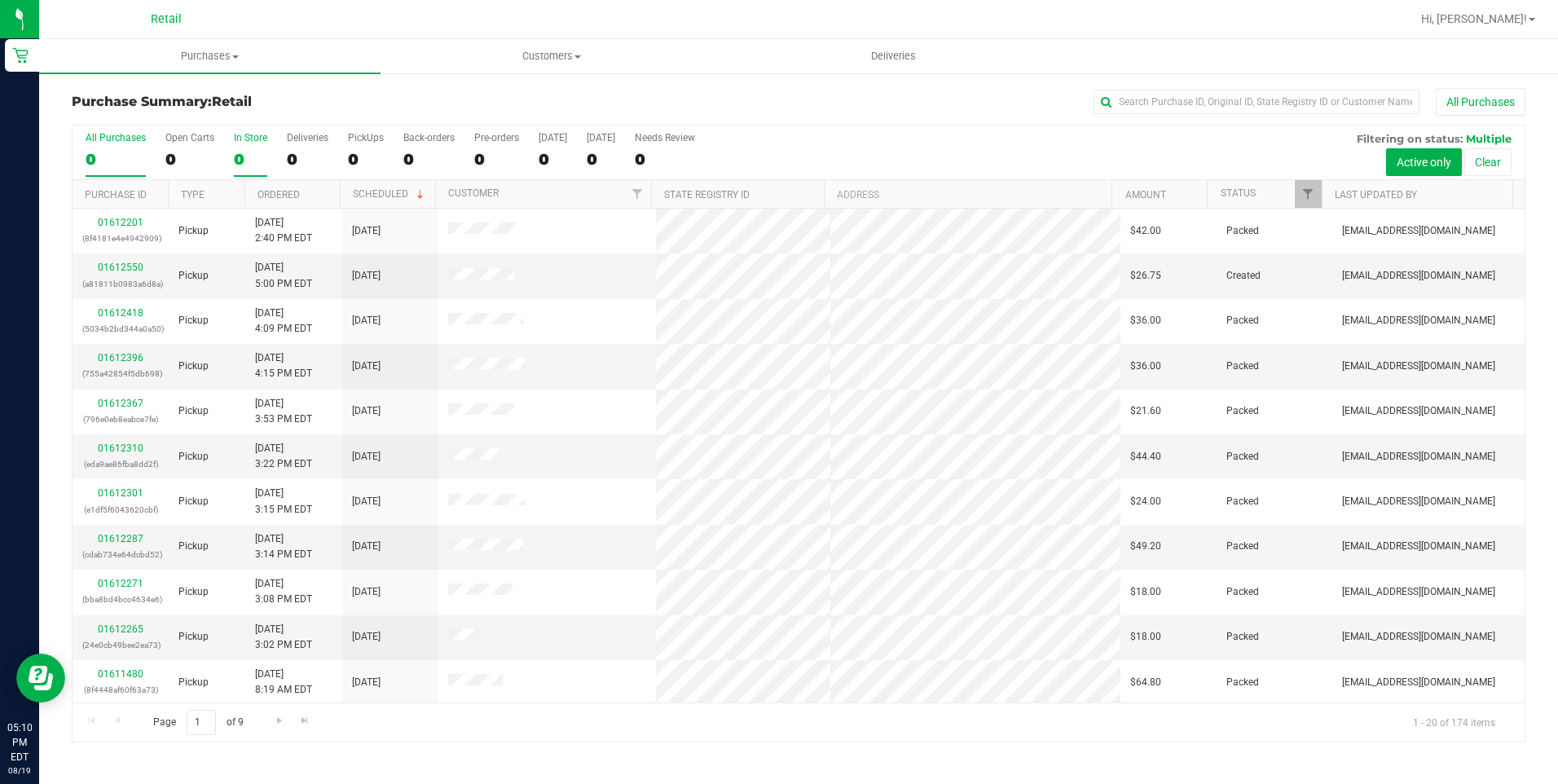
click at [245, 158] on div "0" at bounding box center [250, 159] width 33 height 19
click at [0, 0] on input "In Store 0" at bounding box center [0, 0] width 0 height 0
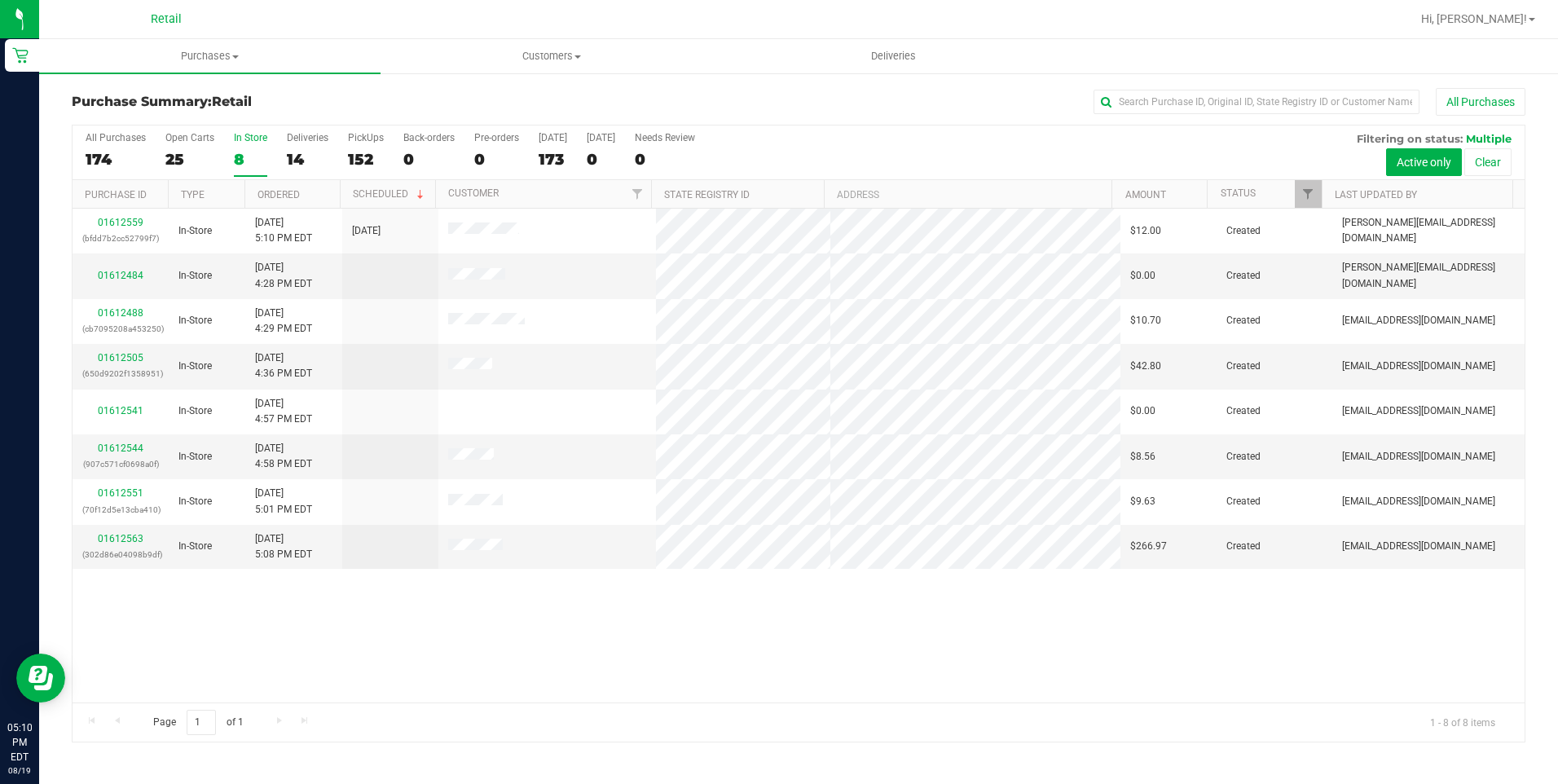
click at [254, 160] on div "8" at bounding box center [250, 159] width 33 height 19
click at [0, 0] on input "In Store 8" at bounding box center [0, 0] width 0 height 0
click at [281, 718] on div "Page 1 of 1 1 - 8 of 8 items" at bounding box center [799, 721] width 1452 height 39
click at [171, 725] on span "Page 1 of 1" at bounding box center [197, 722] width 117 height 25
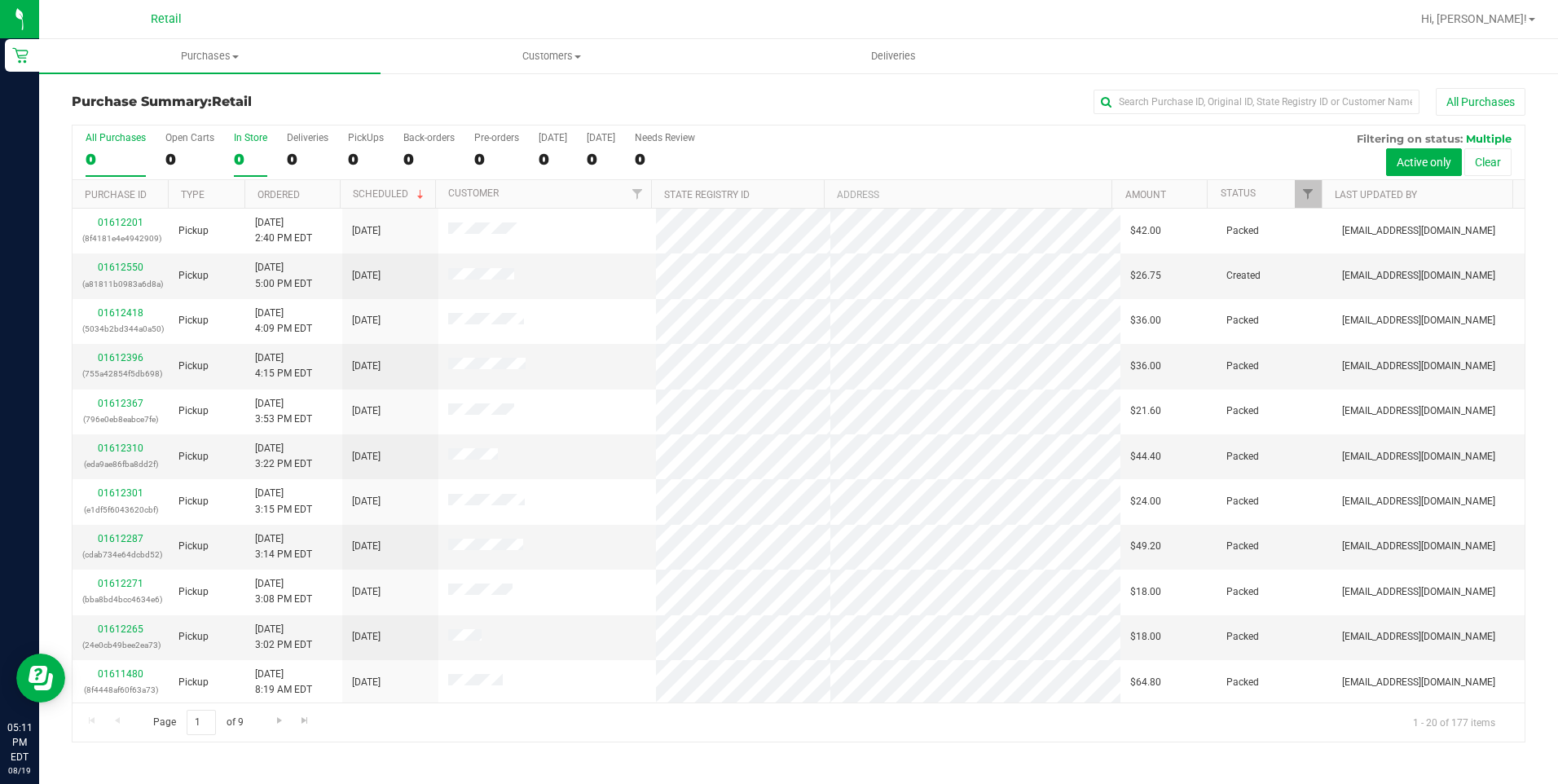
click at [234, 165] on div "0" at bounding box center [250, 159] width 33 height 19
click at [0, 0] on input "In Store 0" at bounding box center [0, 0] width 0 height 0
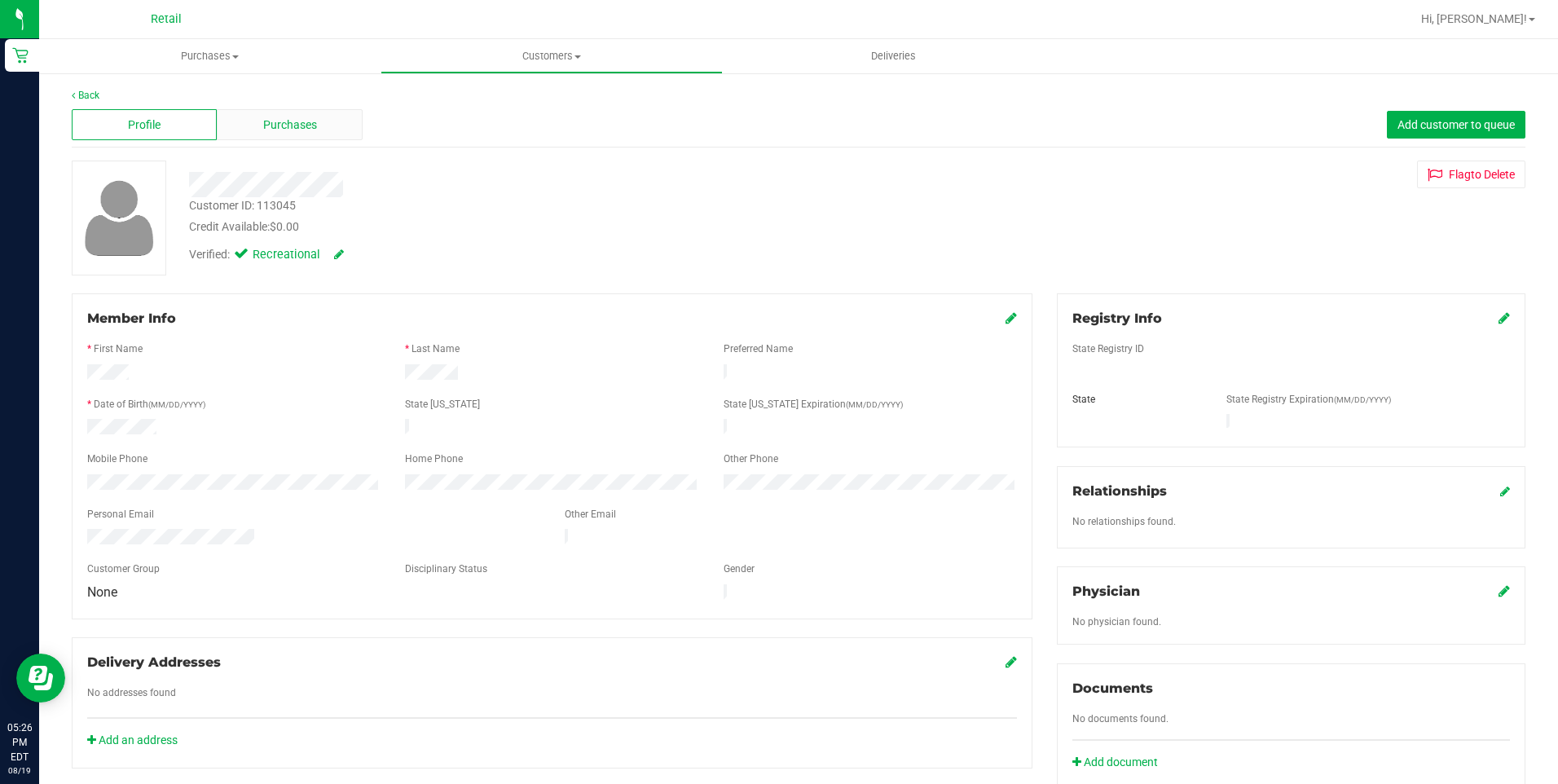
click at [301, 123] on span "Purchases" at bounding box center [290, 125] width 53 height 17
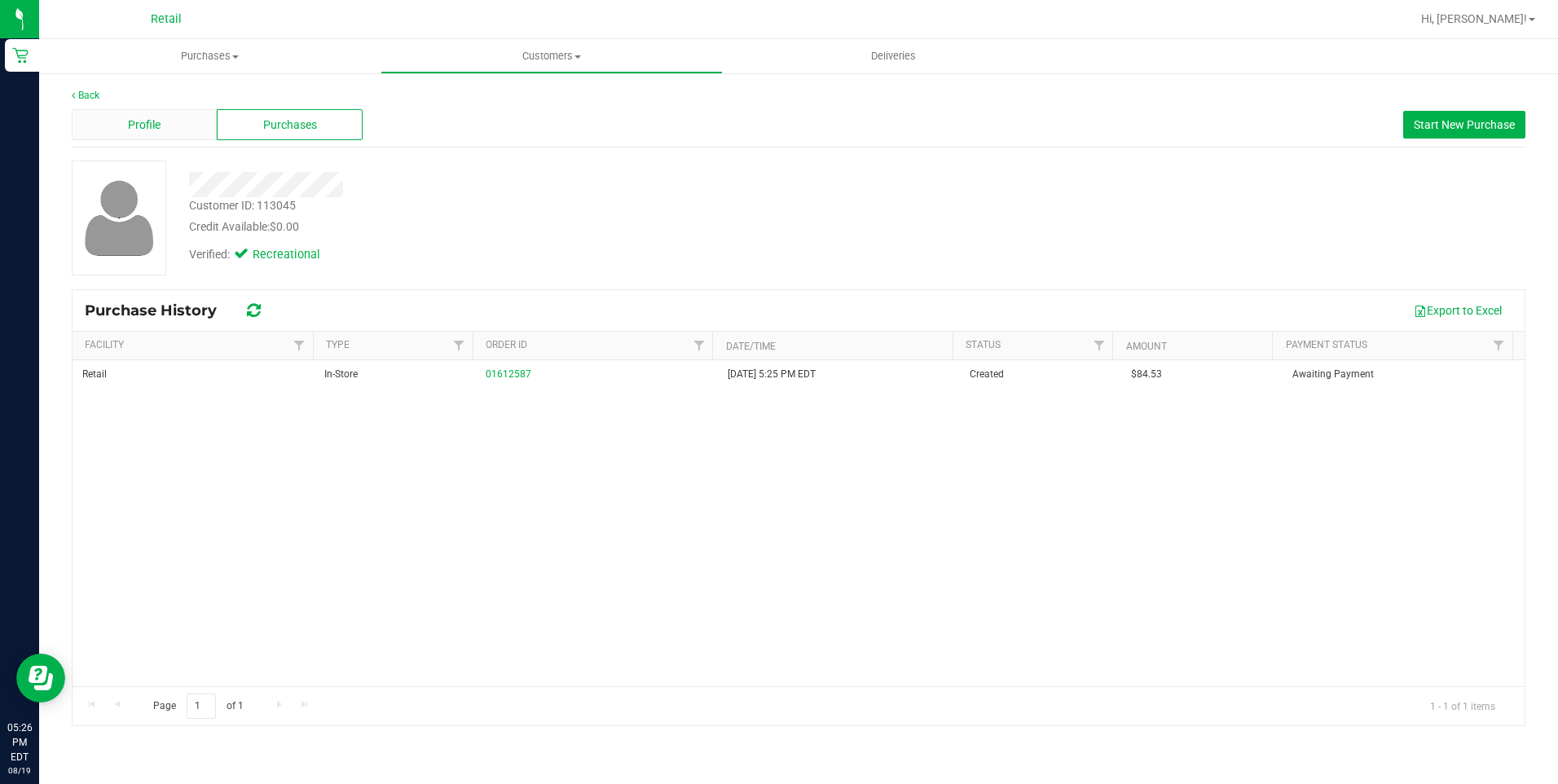
click at [155, 114] on div "Profile" at bounding box center [144, 124] width 145 height 31
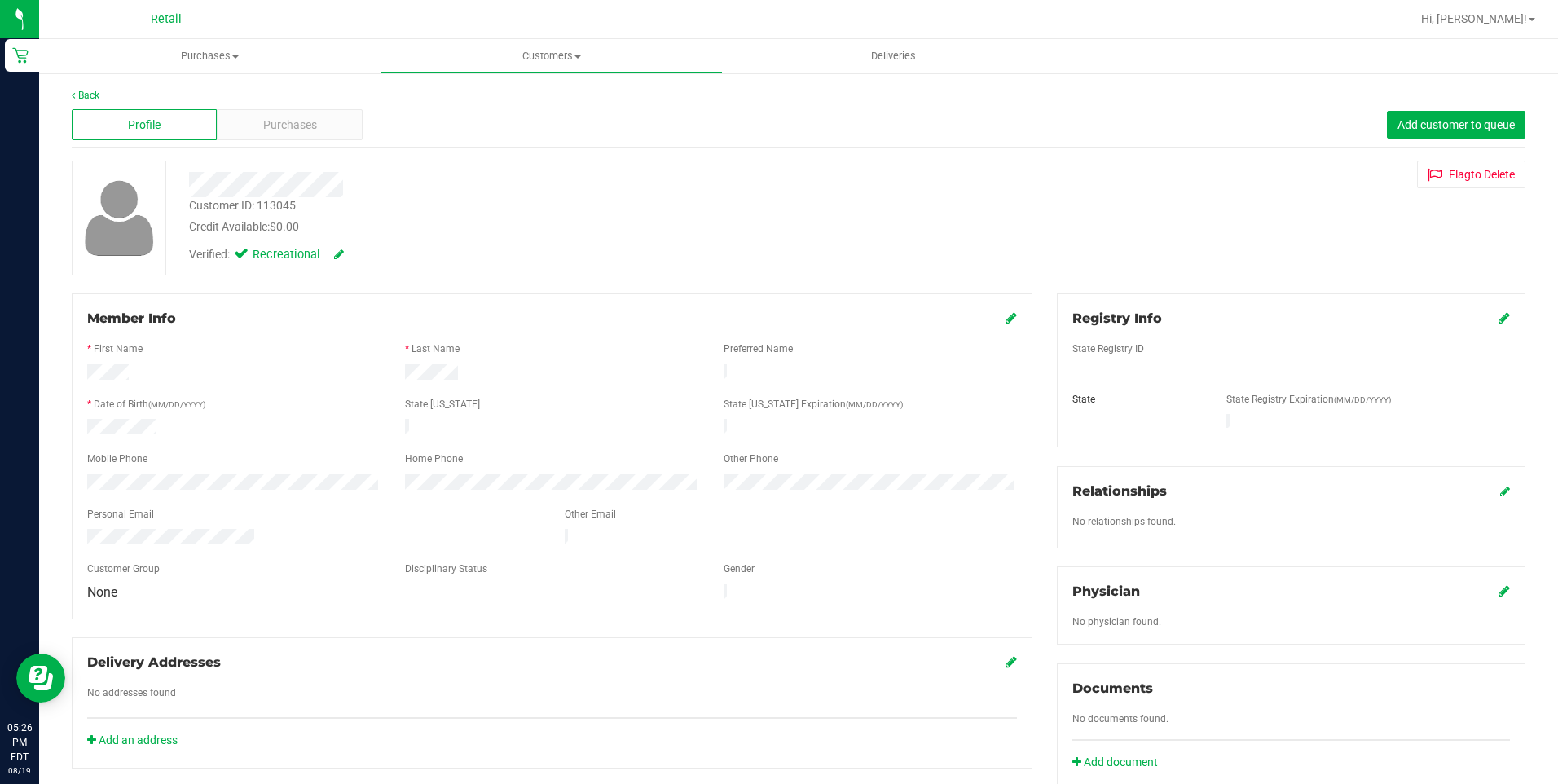
drag, startPoint x: 257, startPoint y: 528, endPoint x: 44, endPoint y: 524, distance: 213.0
click at [44, 524] on div "Back Profile Purchases Add customer to queue Customer ID: 113045 Credit Availab…" at bounding box center [799, 623] width 1519 height 1103
click at [240, 562] on div "Customer Group" at bounding box center [234, 571] width 318 height 19
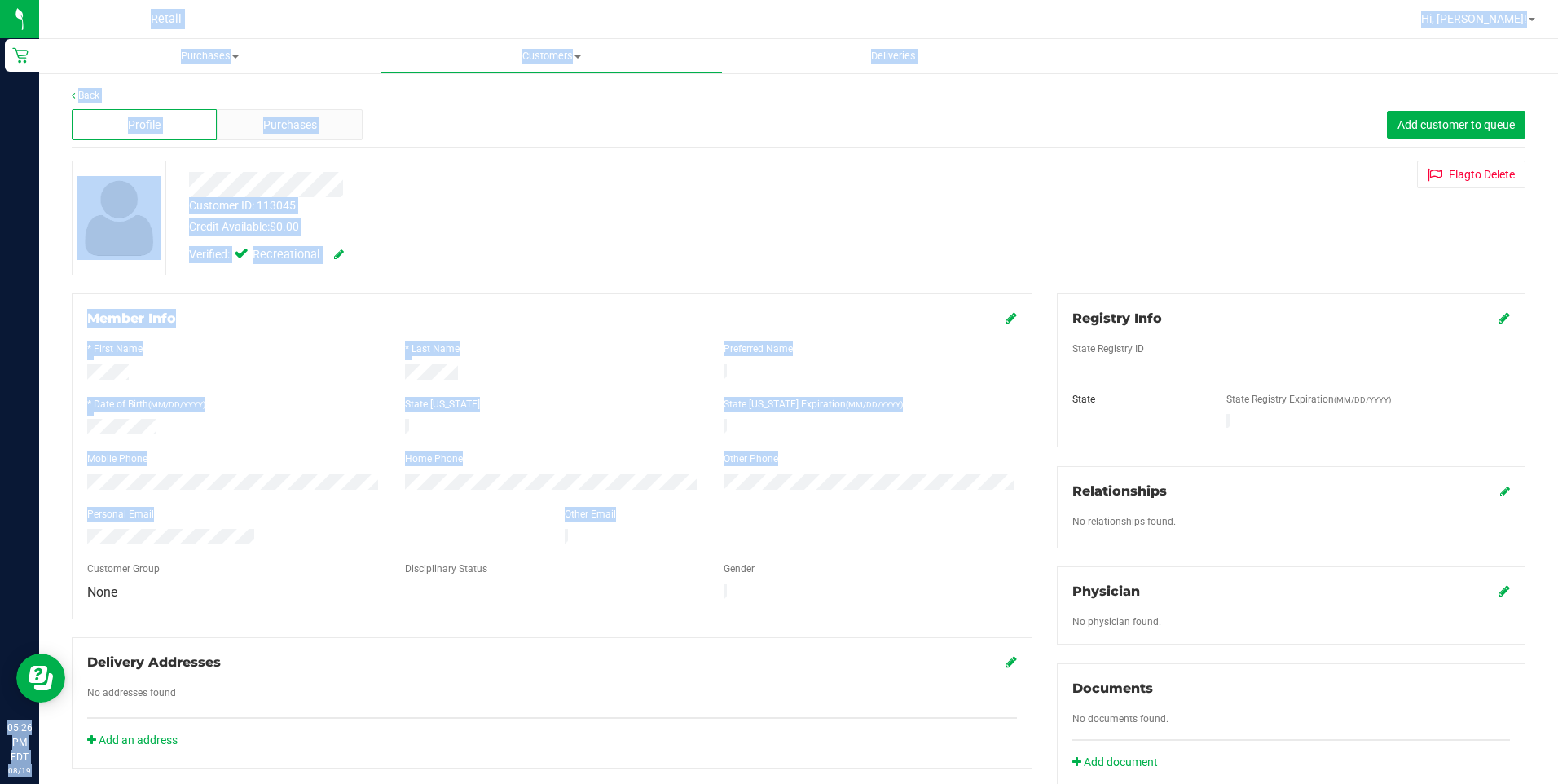
drag, startPoint x: 262, startPoint y: 526, endPoint x: -3, endPoint y: 505, distance: 265.8
click at [0, 505] on html "Retail 05:26 PM EDT [DATE] 08/19 Retail Hi, [PERSON_NAME]! Purchases Summary of…" at bounding box center [779, 392] width 1558 height 784
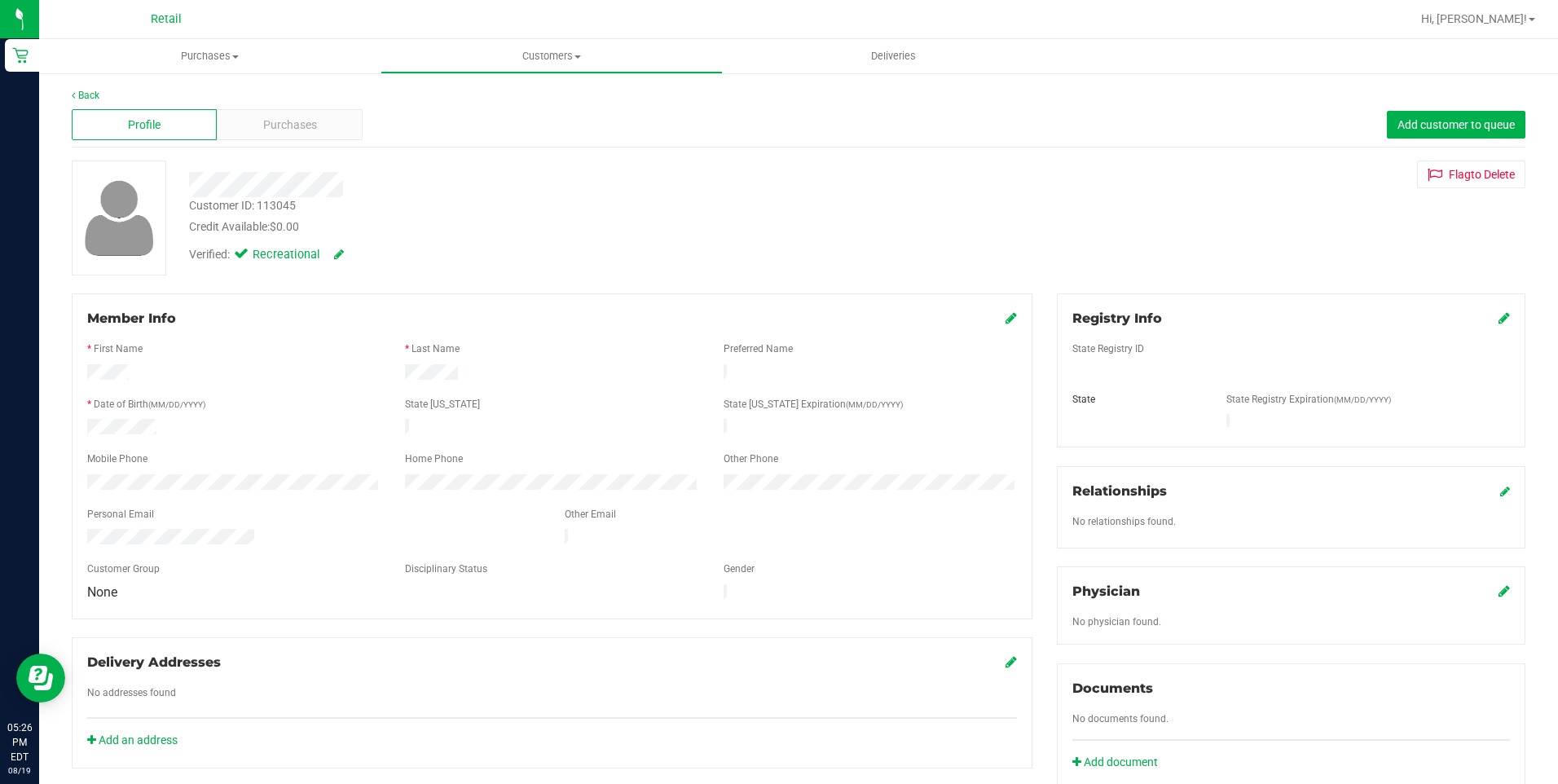
drag, startPoint x: -3, startPoint y: 505, endPoint x: 119, endPoint y: 538, distance: 126.4
click at [119, 548] on div at bounding box center [551, 555] width 930 height 13
click at [272, 81] on div "Back Profile Purchases Add customer to queue Customer ID: 113045 Credit Availab…" at bounding box center [799, 623] width 1519 height 1103
click at [295, 137] on div "Purchases" at bounding box center [289, 124] width 145 height 31
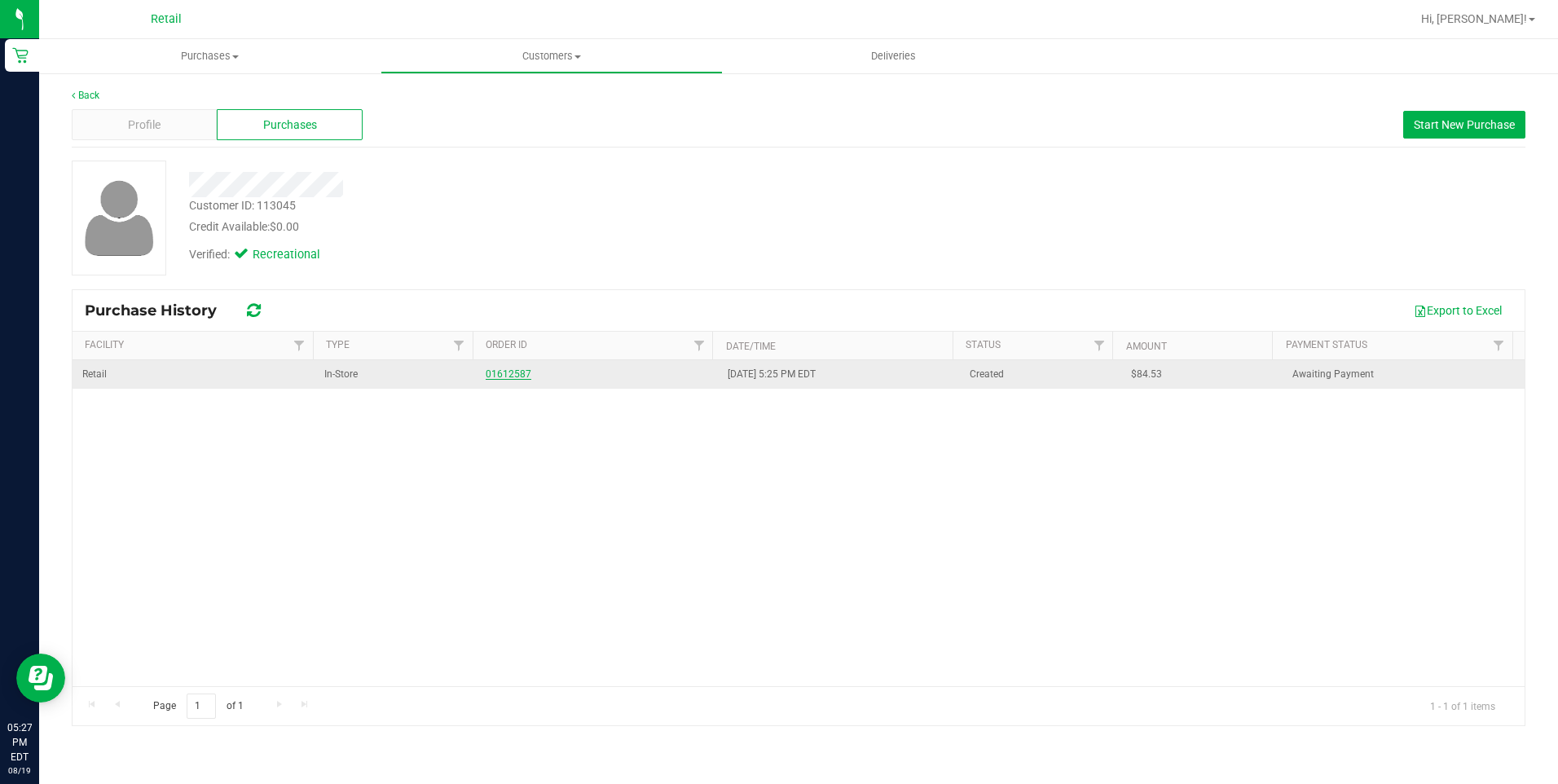
click at [509, 379] on link "01612587" at bounding box center [509, 374] width 46 height 11
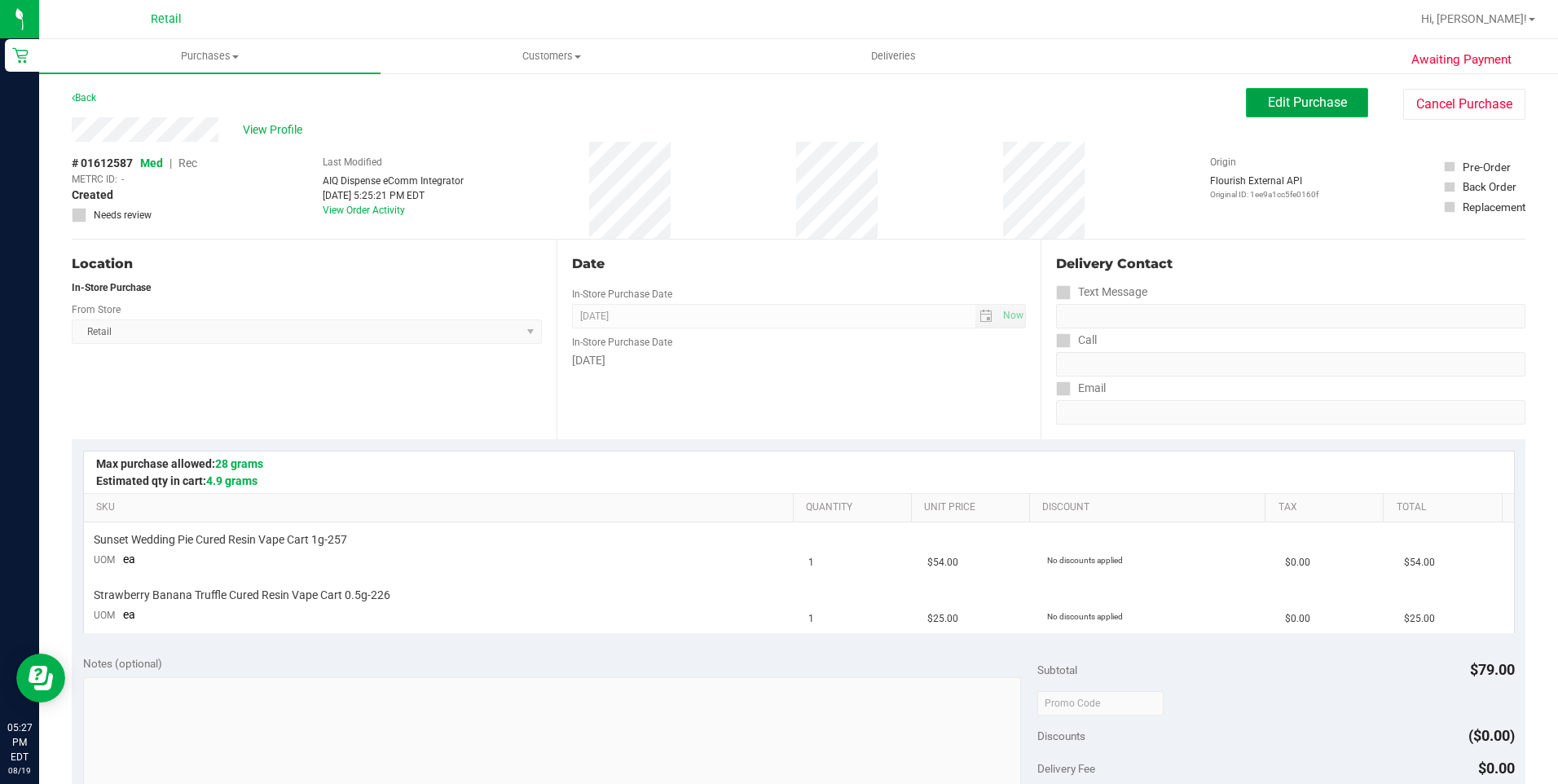
click at [1294, 106] on span "Edit Purchase" at bounding box center [1307, 102] width 79 height 15
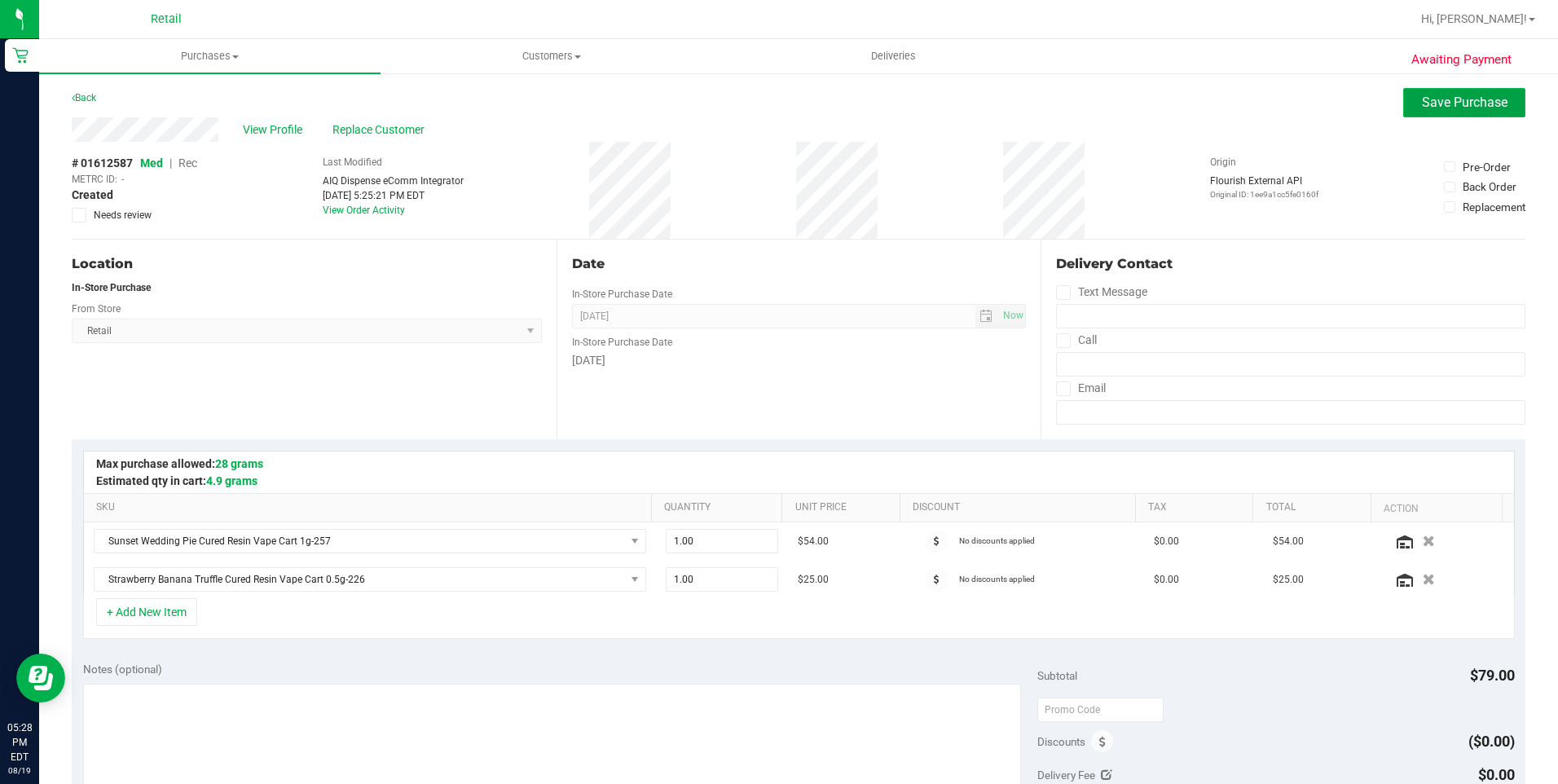
click at [1489, 113] on button "Save Purchase" at bounding box center [1465, 102] width 122 height 30
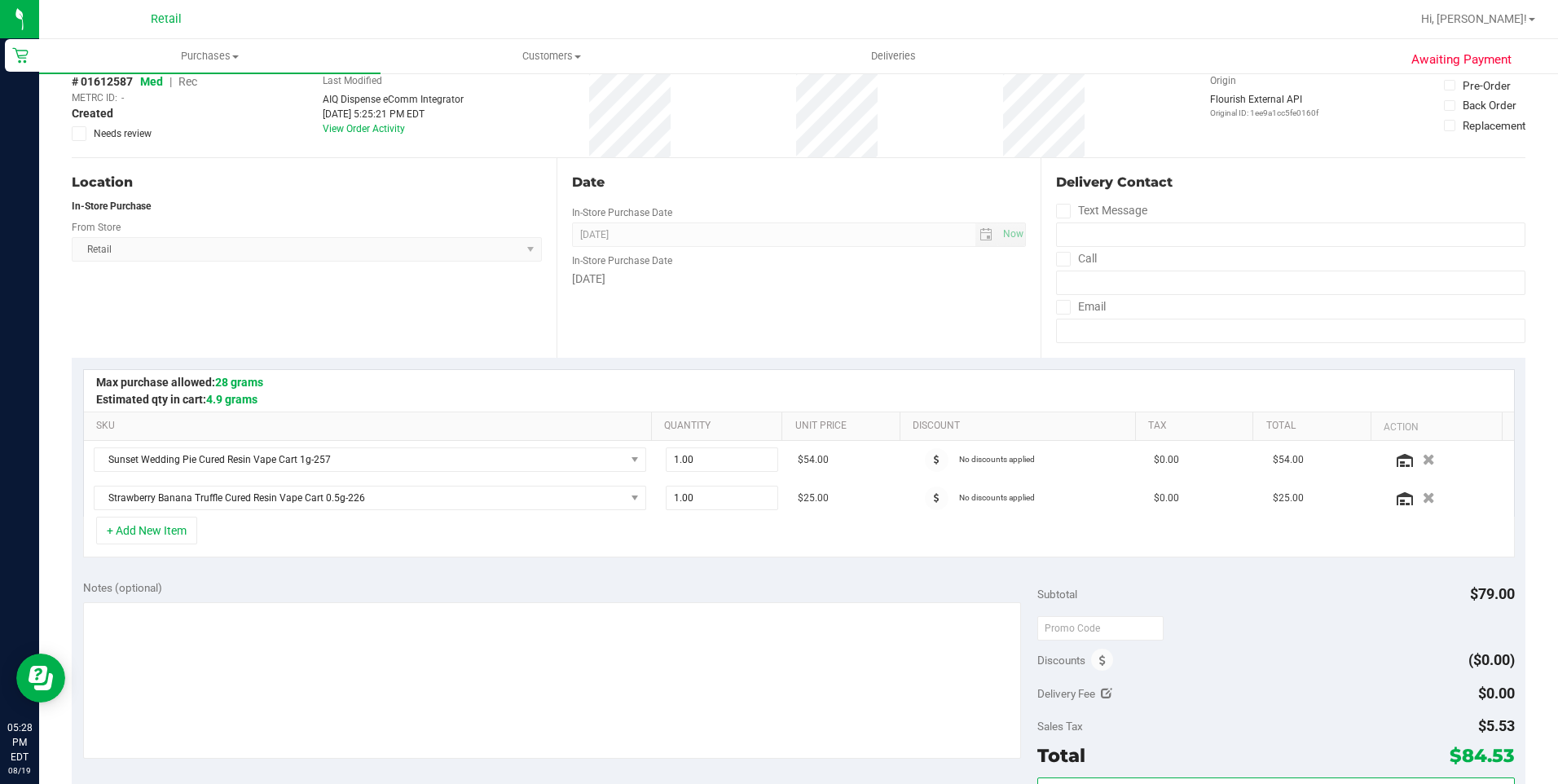
scroll to position [489, 0]
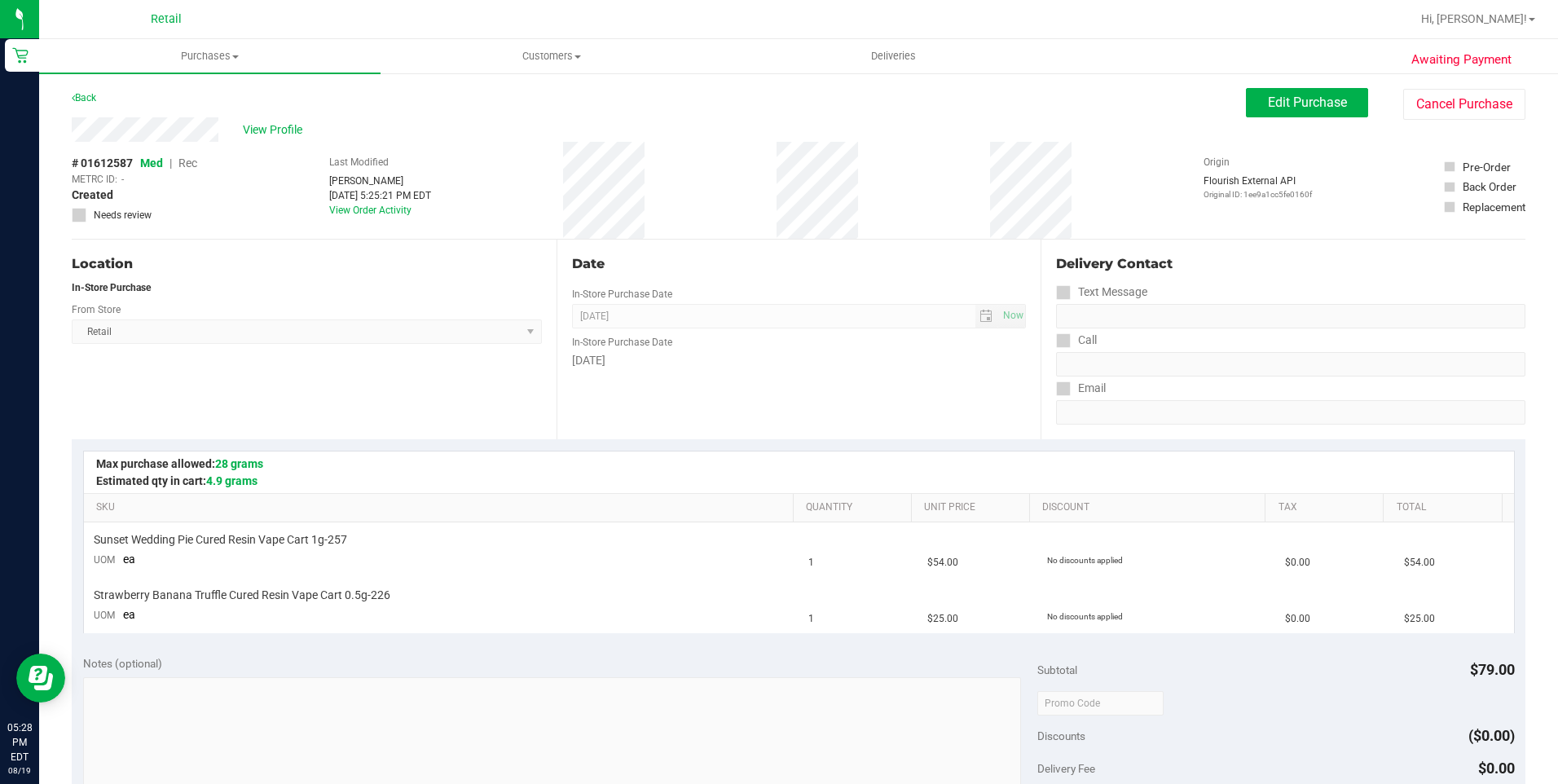
click at [90, 103] on div "Back" at bounding box center [84, 97] width 25 height 20
click at [275, 121] on span "View Profile" at bounding box center [276, 130] width 65 height 17
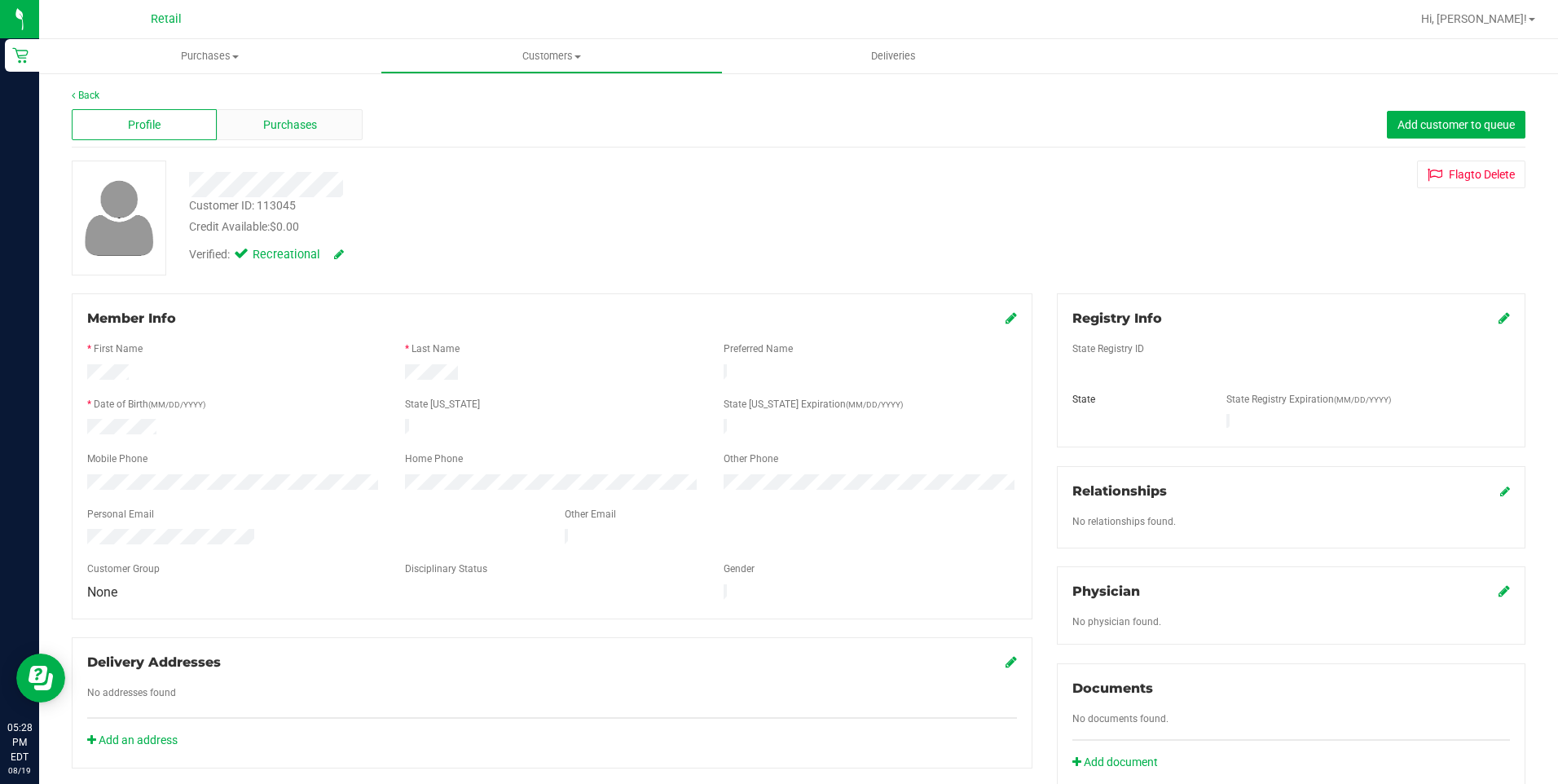
click at [322, 137] on div "Purchases" at bounding box center [289, 124] width 145 height 31
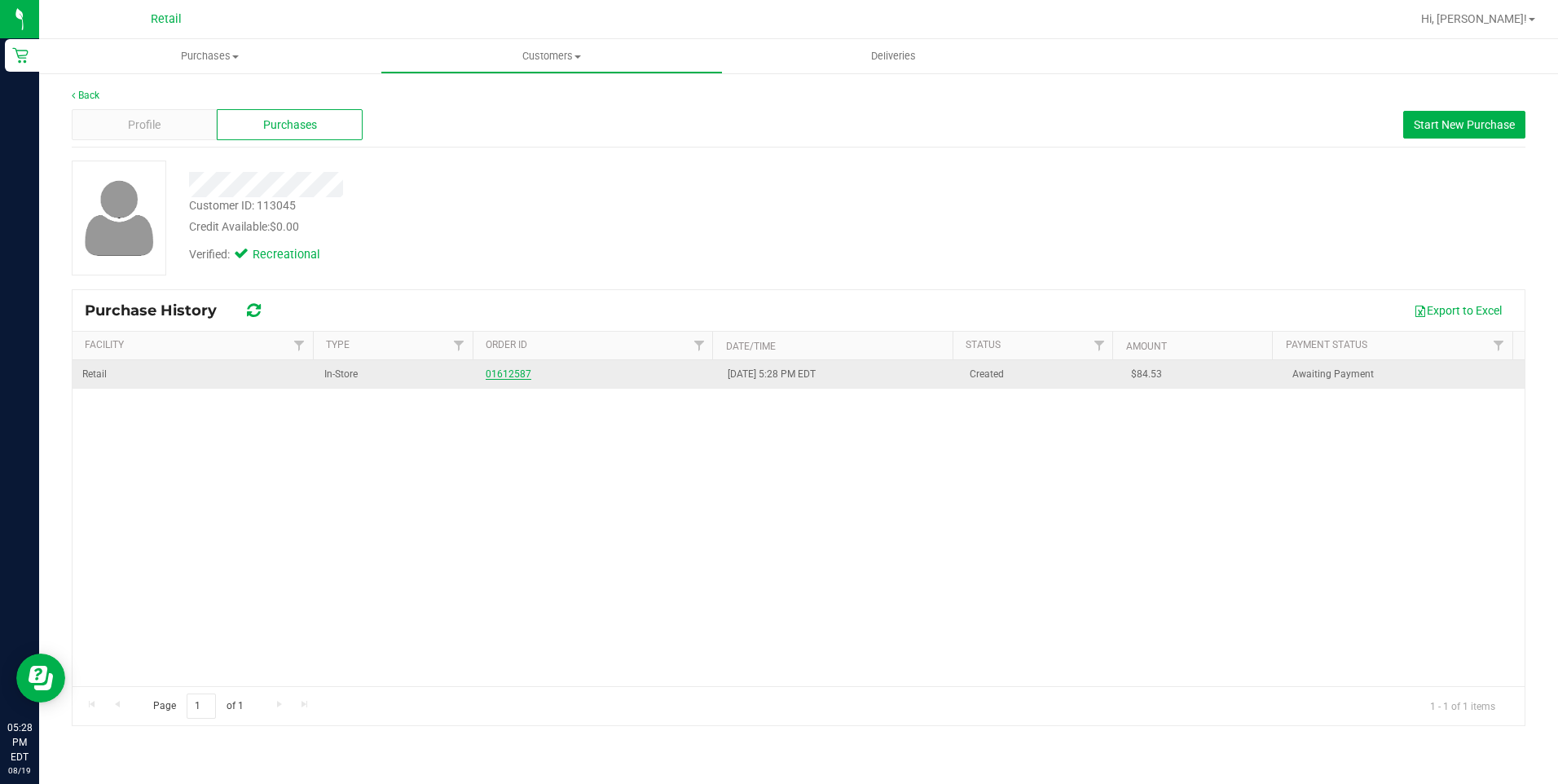
click at [509, 372] on link "01612587" at bounding box center [509, 374] width 46 height 11
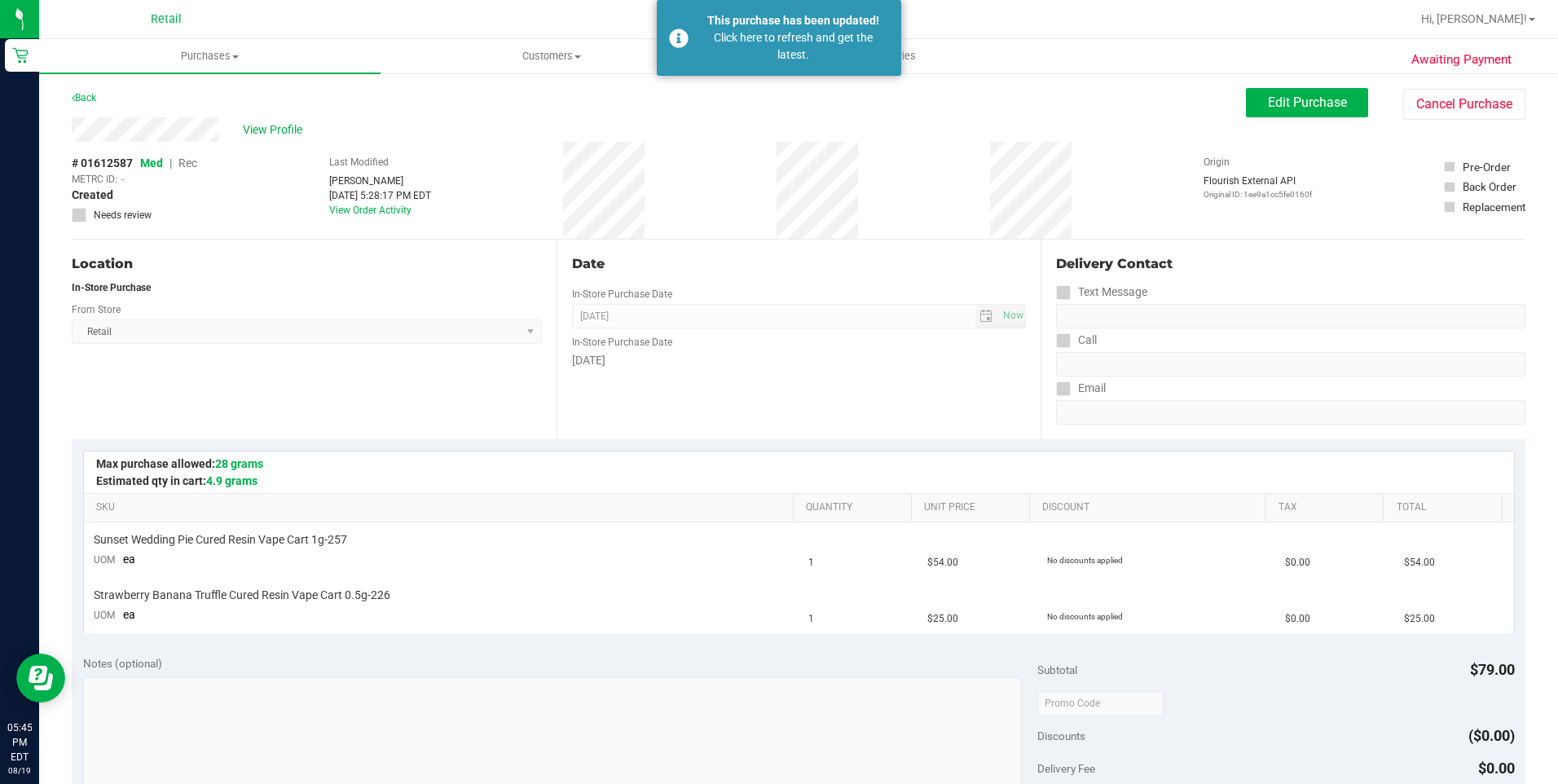
click at [85, 104] on div "Back" at bounding box center [84, 97] width 25 height 20
click at [85, 99] on link "Back" at bounding box center [84, 98] width 25 height 11
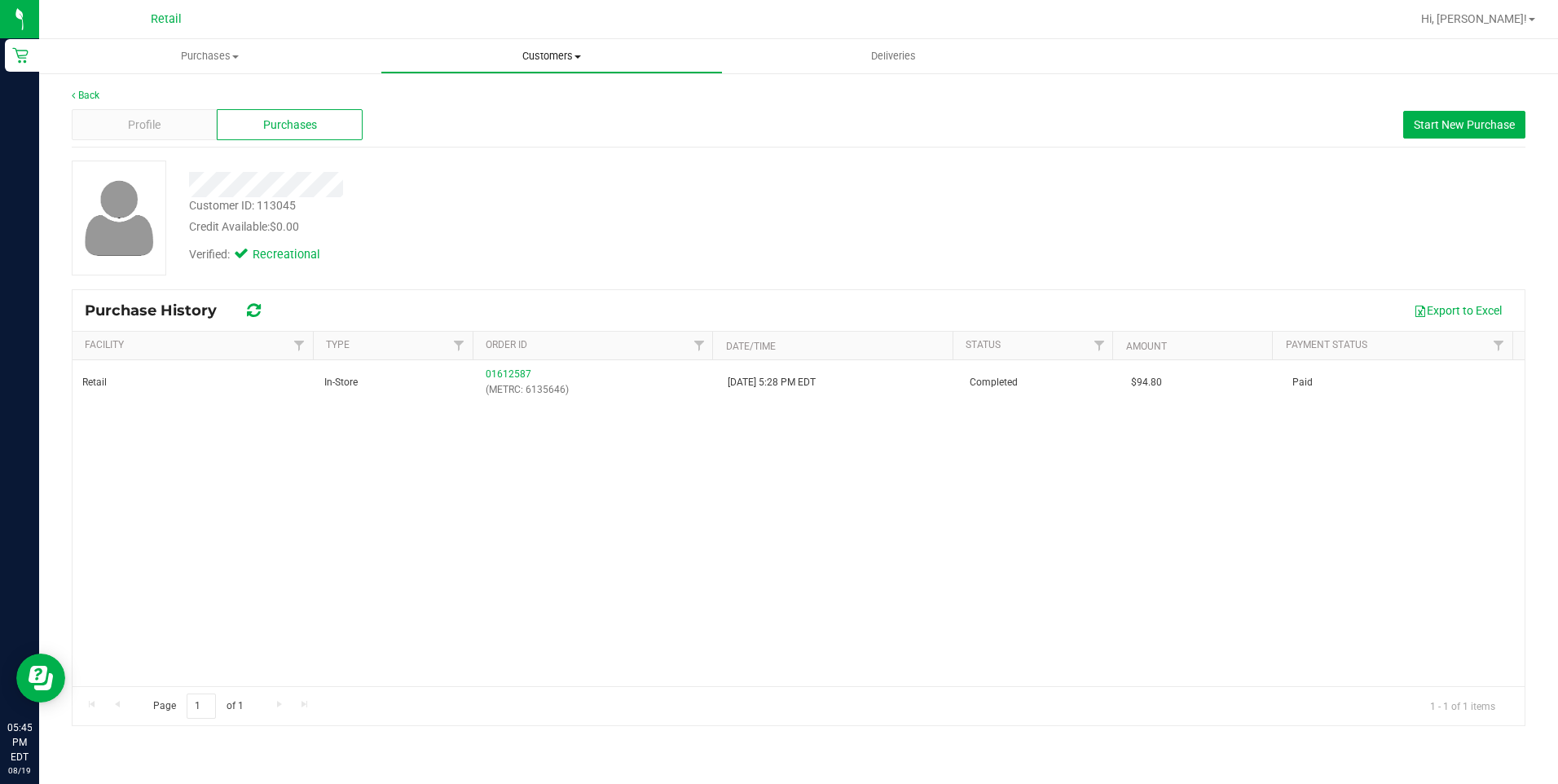
click at [516, 63] on span "Customers" at bounding box center [551, 55] width 340 height 14
click at [483, 114] on span "Add a new customer" at bounding box center [457, 117] width 154 height 14
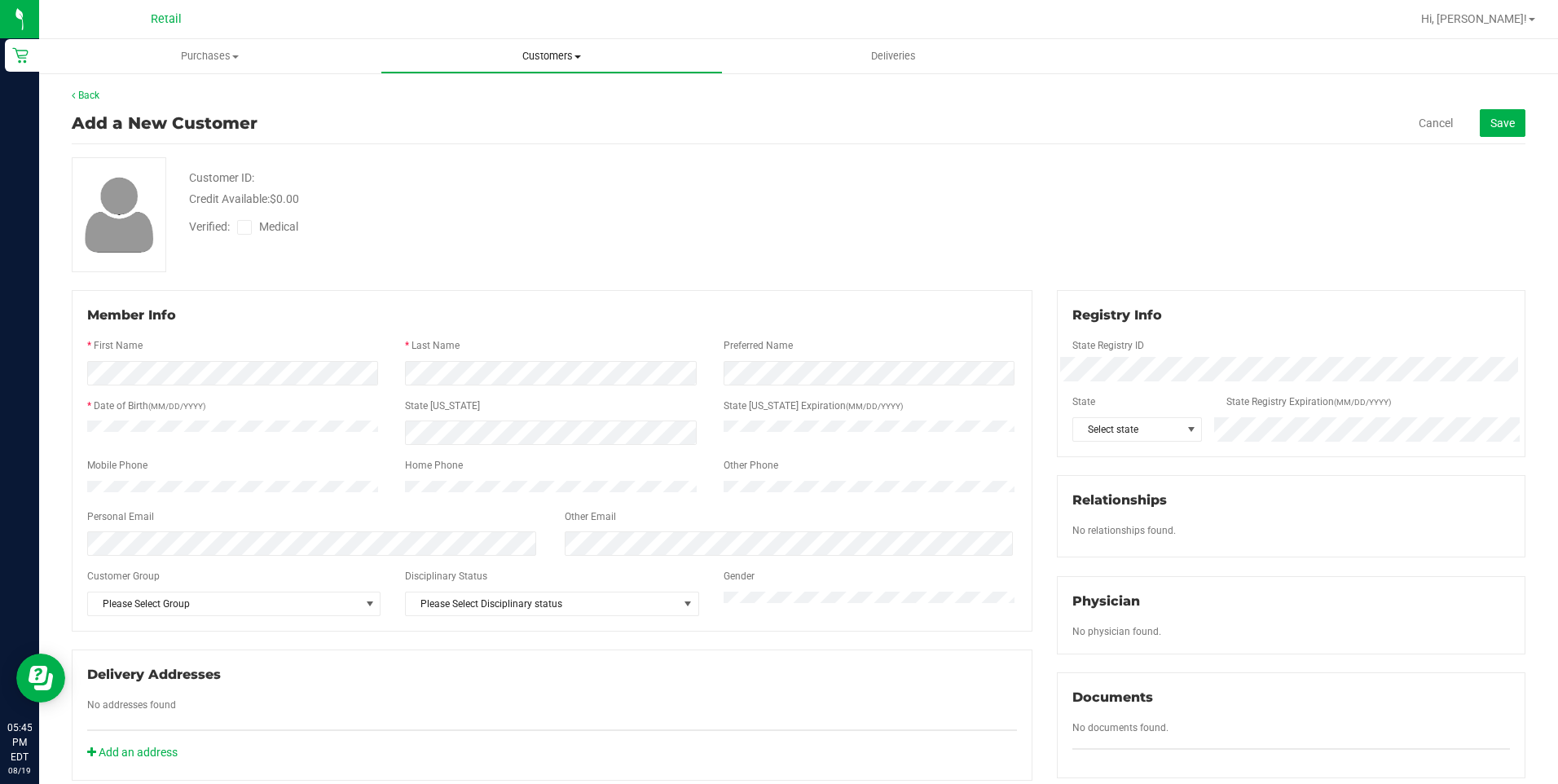
click at [557, 55] on span "Customers" at bounding box center [551, 55] width 340 height 14
click at [461, 90] on li "All customers" at bounding box center [551, 98] width 342 height 20
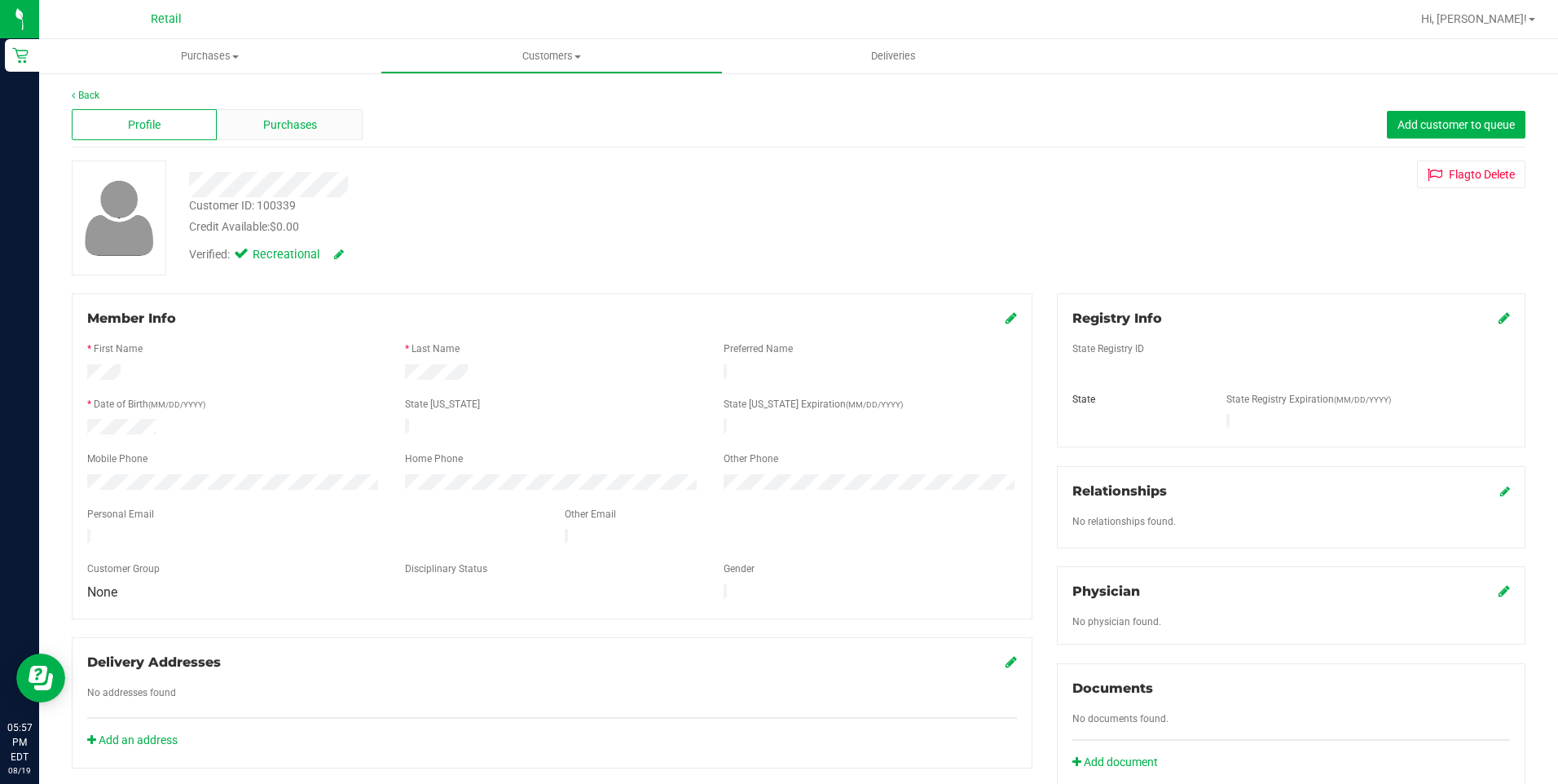
drag, startPoint x: 294, startPoint y: 100, endPoint x: 294, endPoint y: 111, distance: 11.0
click at [294, 104] on div "Back Profile Purchases Add customer to queue Customer ID: 100339 Credit Availab…" at bounding box center [799, 604] width 1454 height 1033
drag, startPoint x: 294, startPoint y: 111, endPoint x: 299, endPoint y: 141, distance: 30.4
click at [299, 141] on div "Profile Purchases Add customer to queue" at bounding box center [799, 125] width 1454 height 45
click at [299, 130] on span "Purchases" at bounding box center [290, 125] width 53 height 17
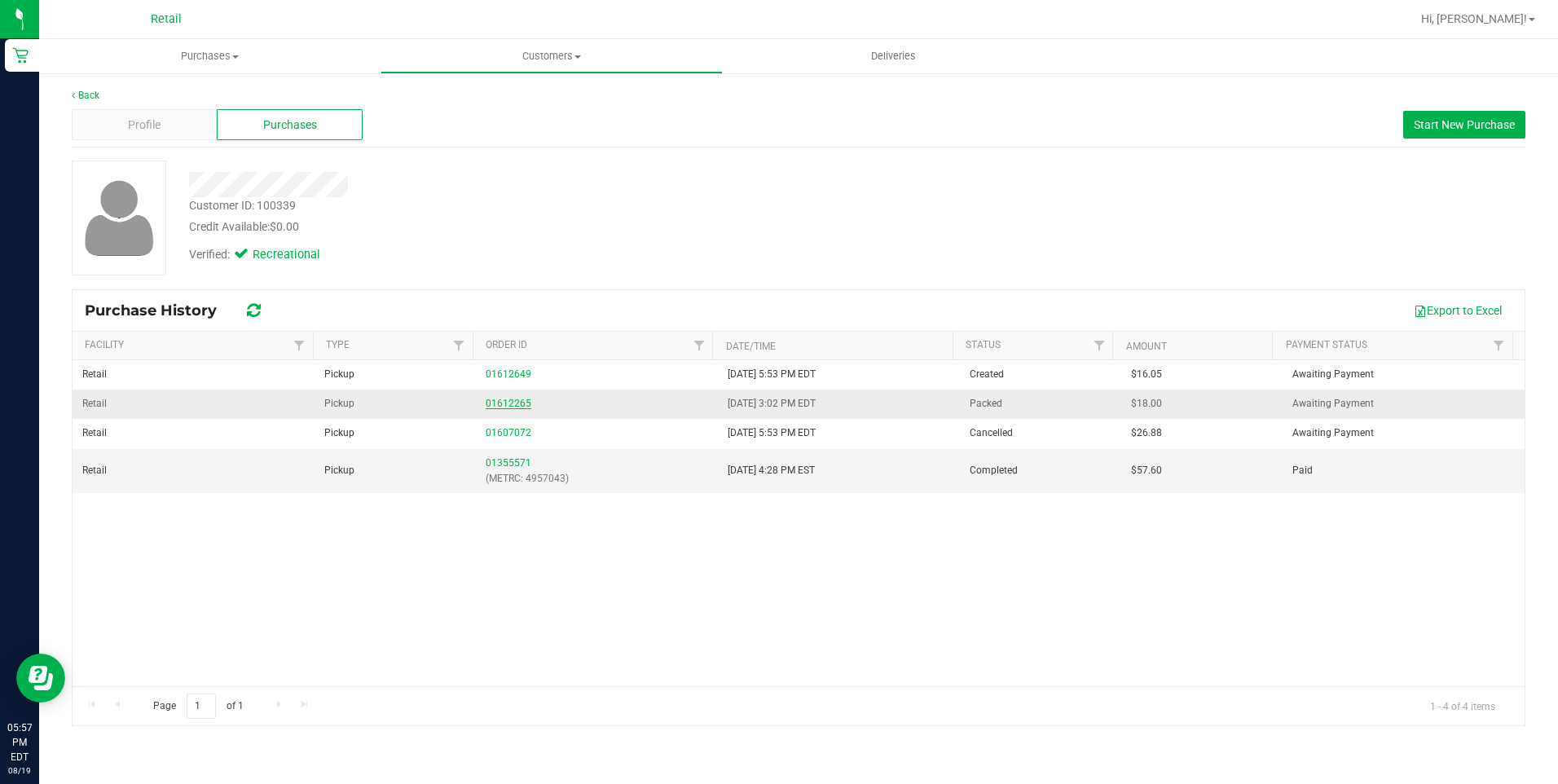
click at [511, 400] on link "01612265" at bounding box center [509, 403] width 46 height 11
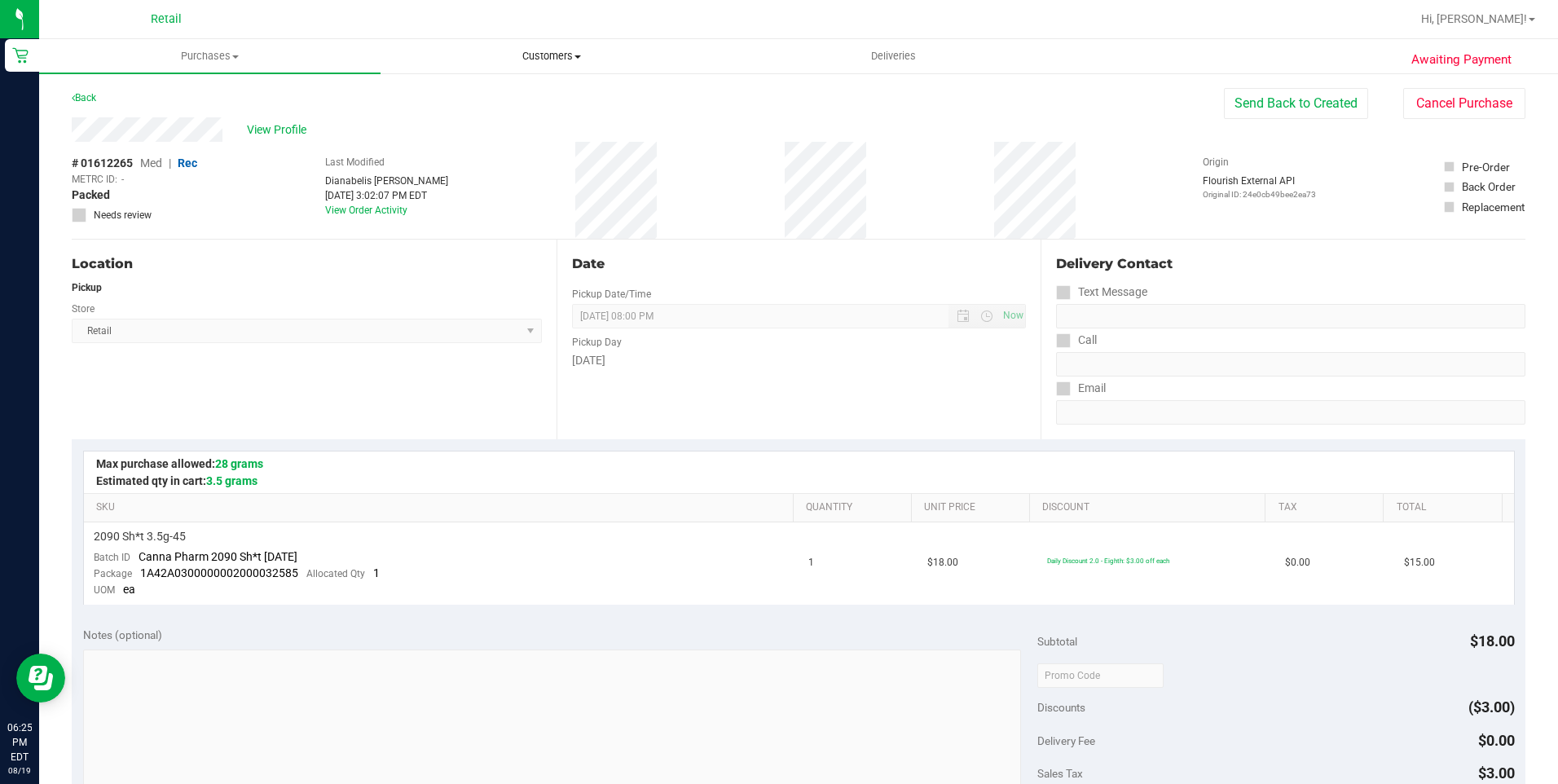
click at [536, 71] on uib-tab-heading "Customers All customers Add a new customer All physicians" at bounding box center [551, 56] width 340 height 32
click at [454, 95] on span "All customers" at bounding box center [439, 98] width 117 height 14
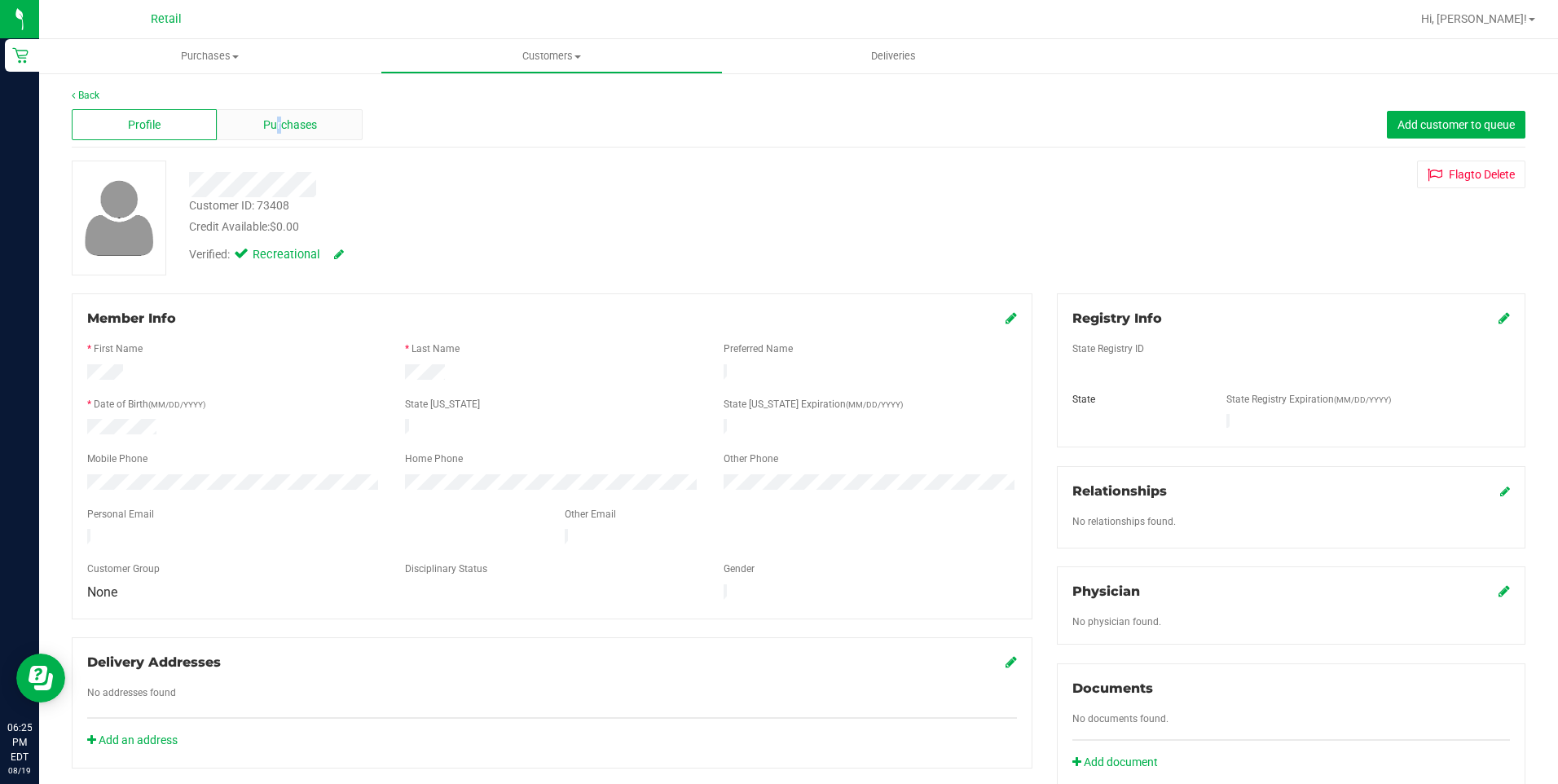
click at [277, 113] on div "Purchases" at bounding box center [289, 124] width 145 height 31
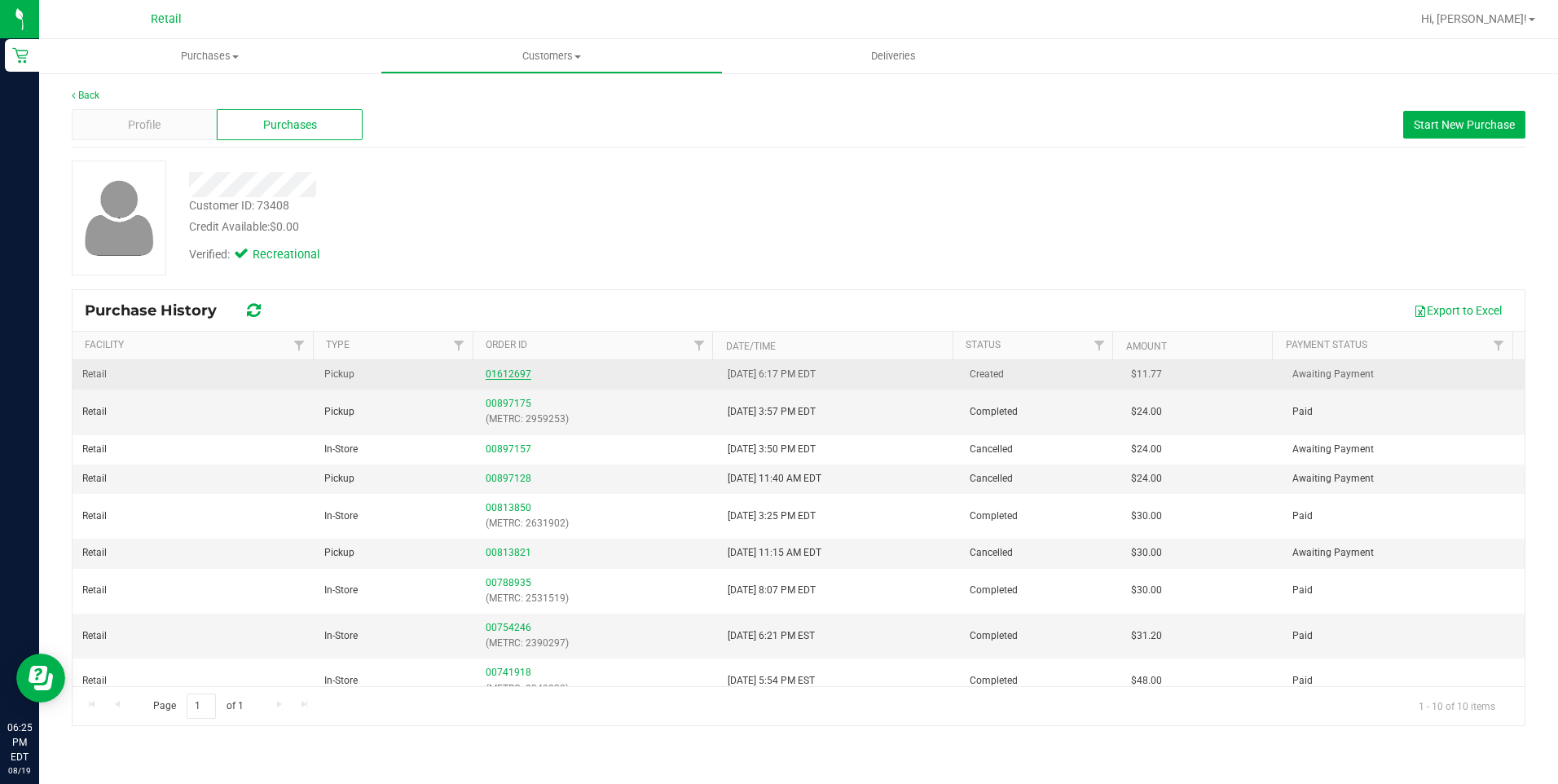
click at [517, 372] on link "01612697" at bounding box center [509, 374] width 46 height 11
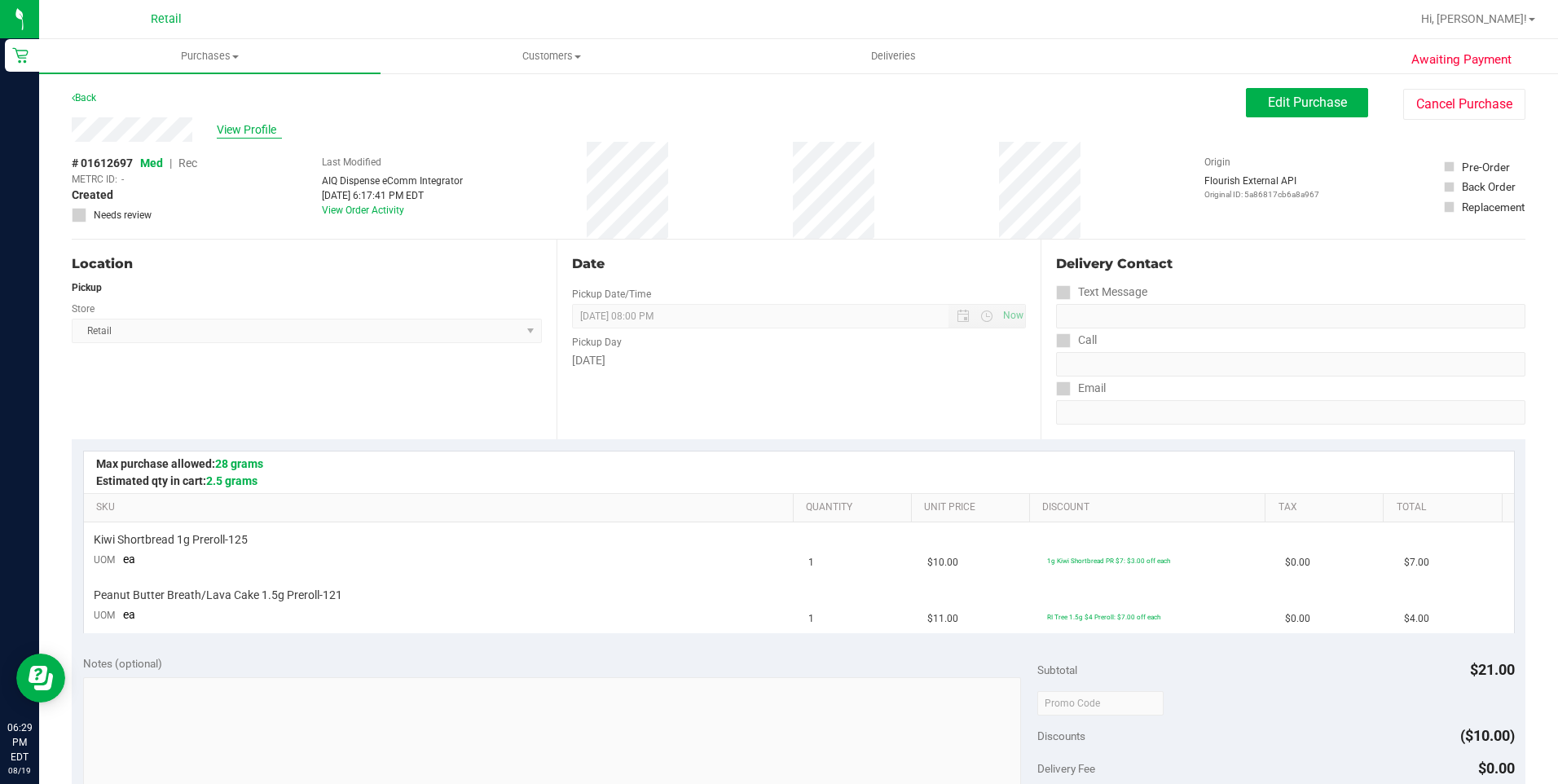
click at [242, 124] on span "View Profile" at bounding box center [249, 130] width 65 height 17
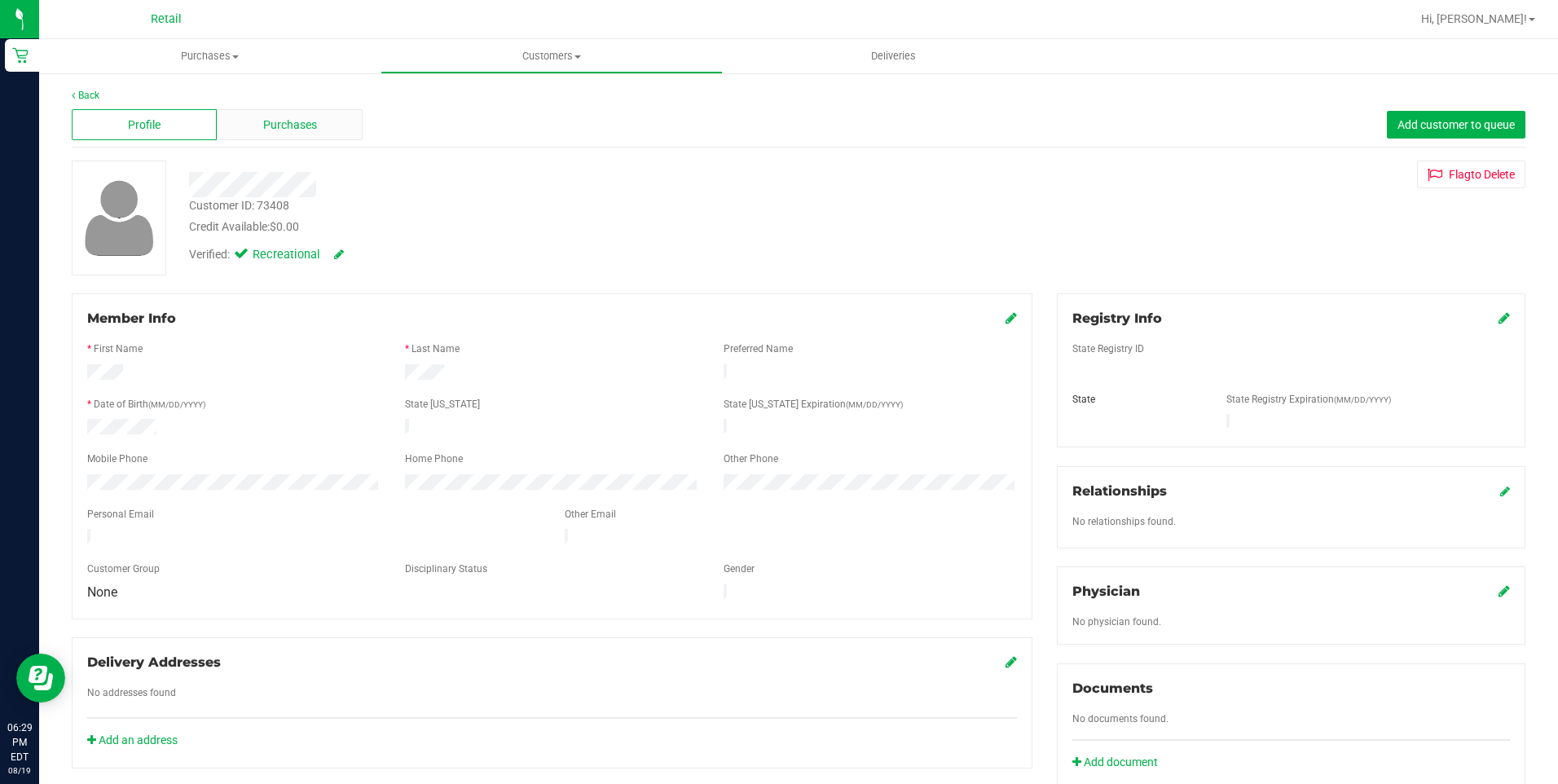
click at [304, 120] on span "Purchases" at bounding box center [290, 125] width 53 height 17
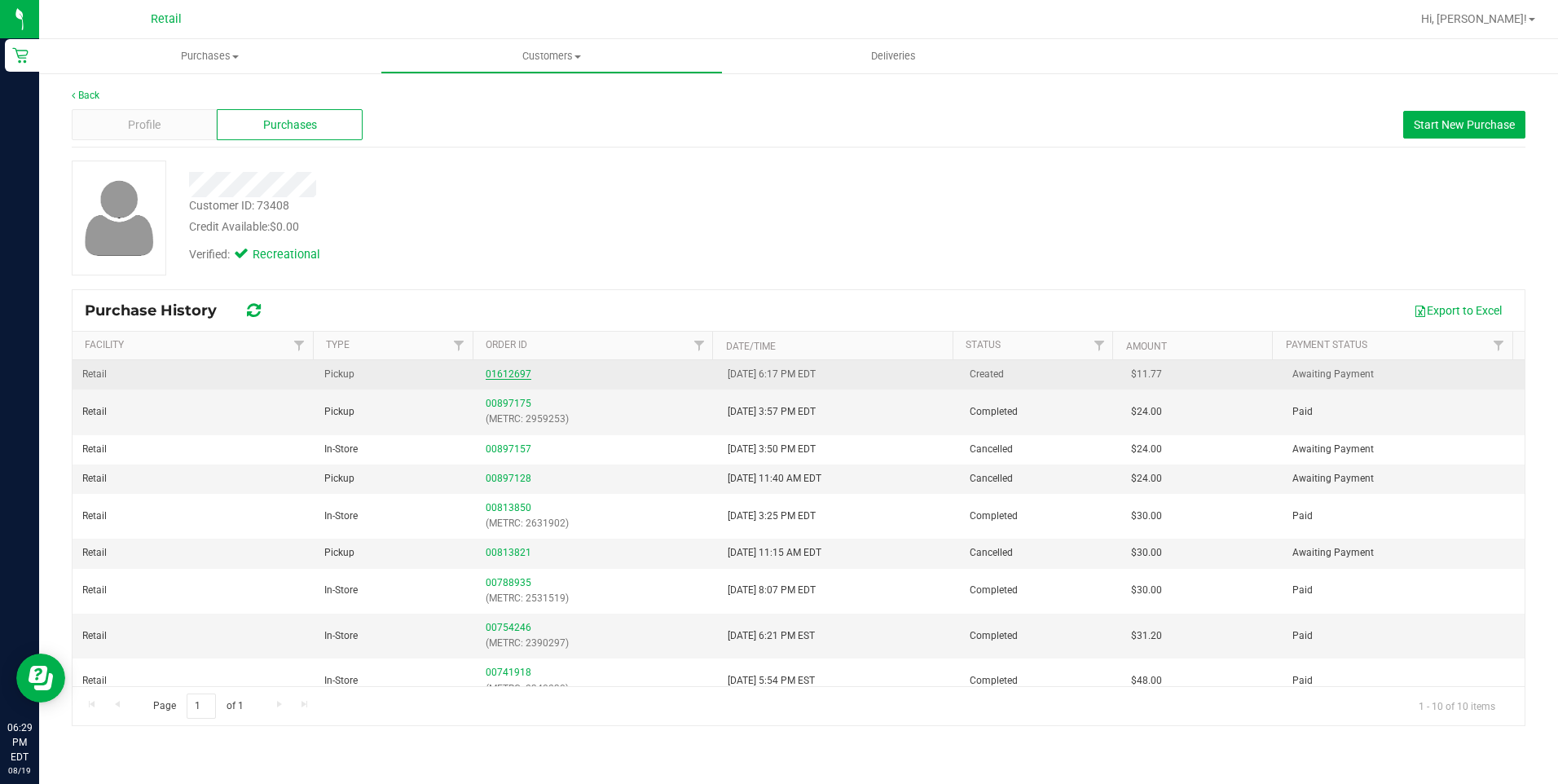
click at [498, 376] on link "01612697" at bounding box center [509, 374] width 46 height 11
